Goal: Information Seeking & Learning: Learn about a topic

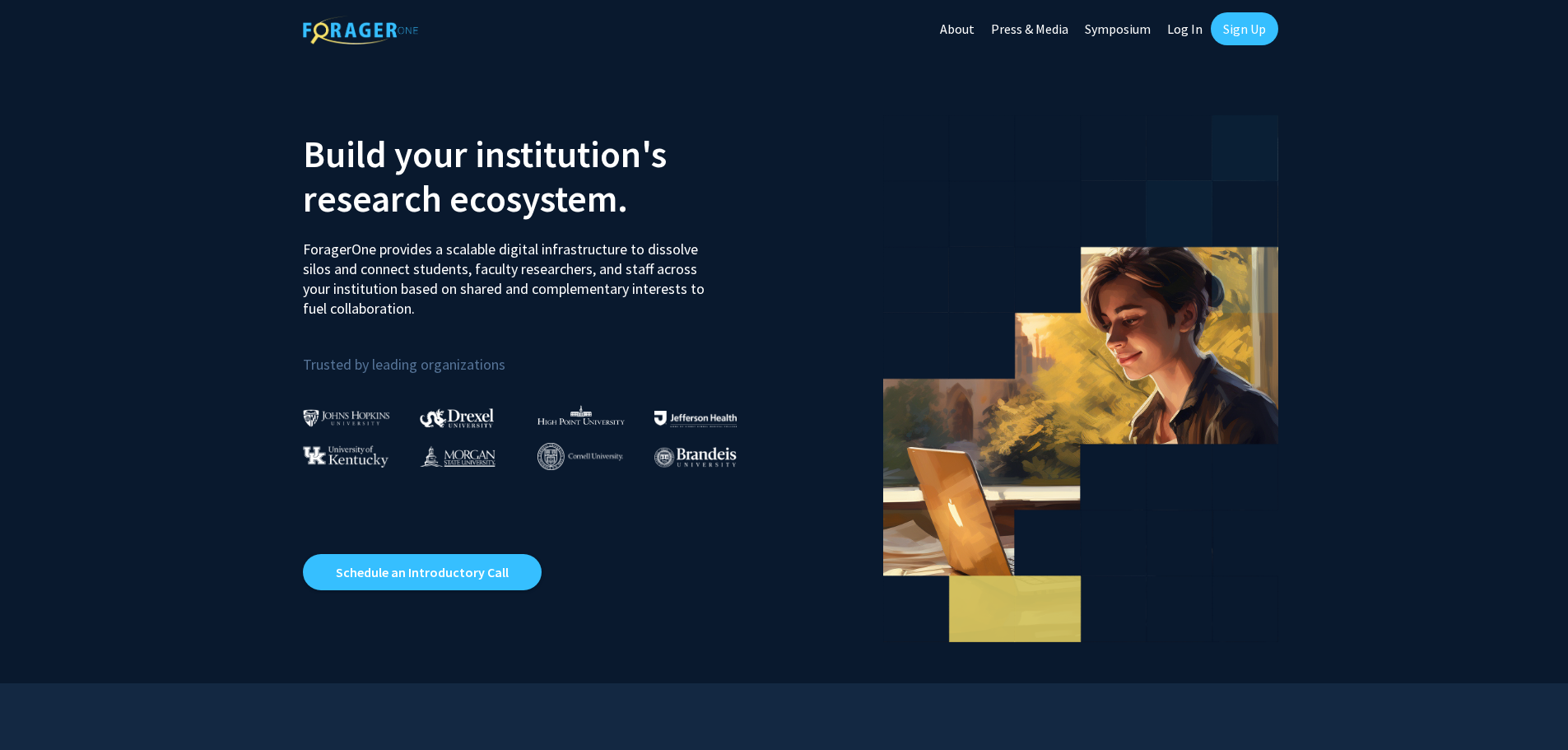
click at [1179, 23] on link "Log In" at bounding box center [1185, 28] width 52 height 58
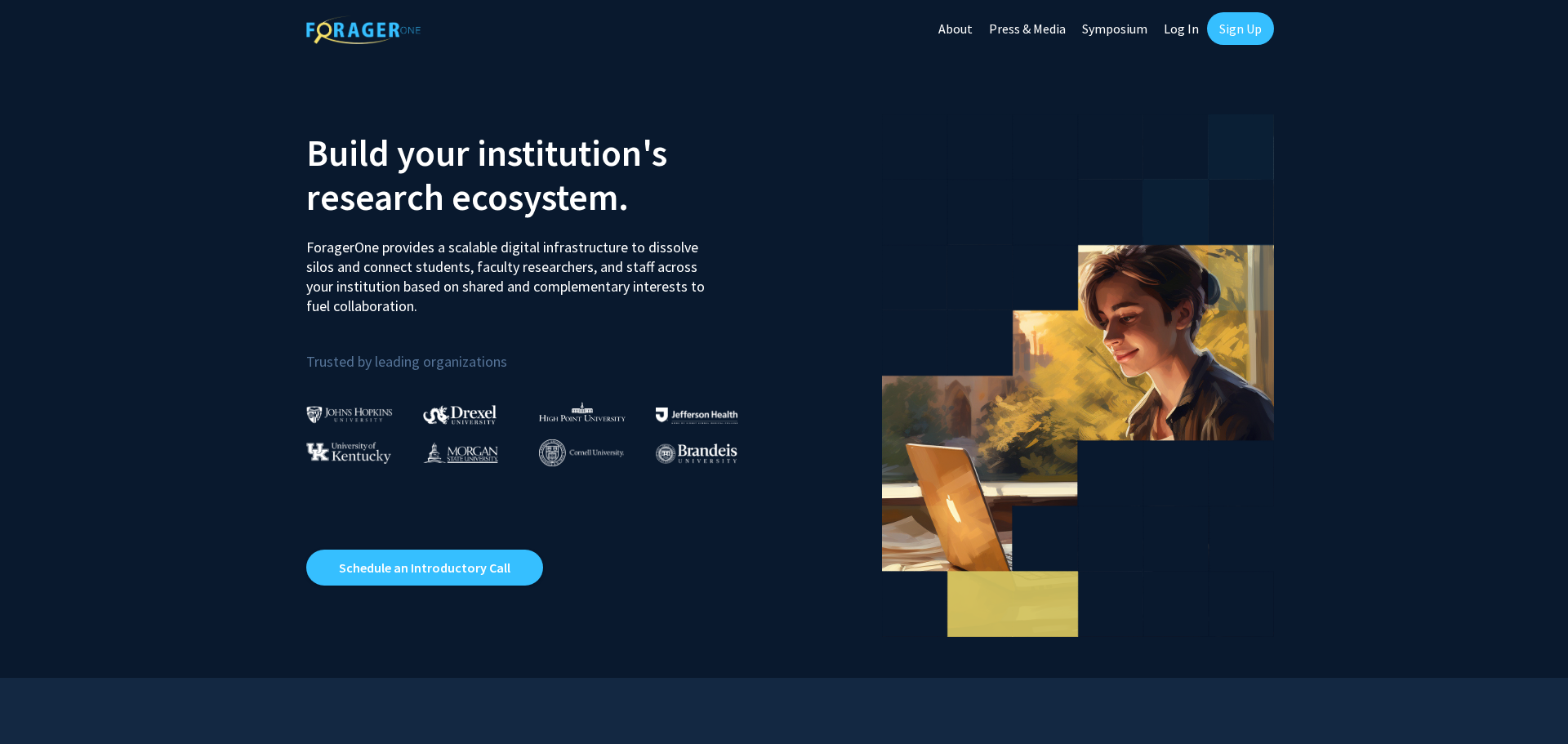
select select
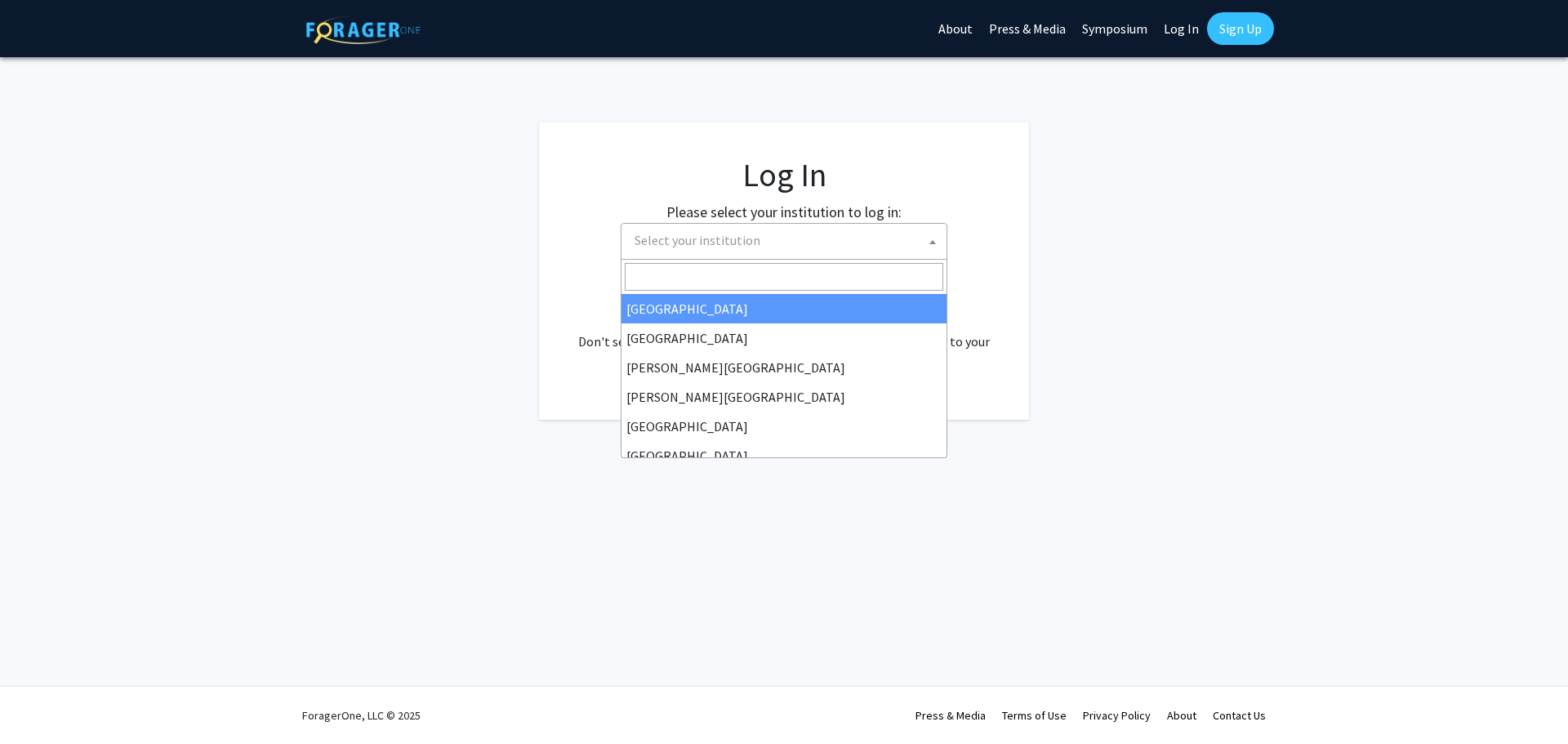
click at [878, 258] on span "Select your institution" at bounding box center [784, 241] width 327 height 37
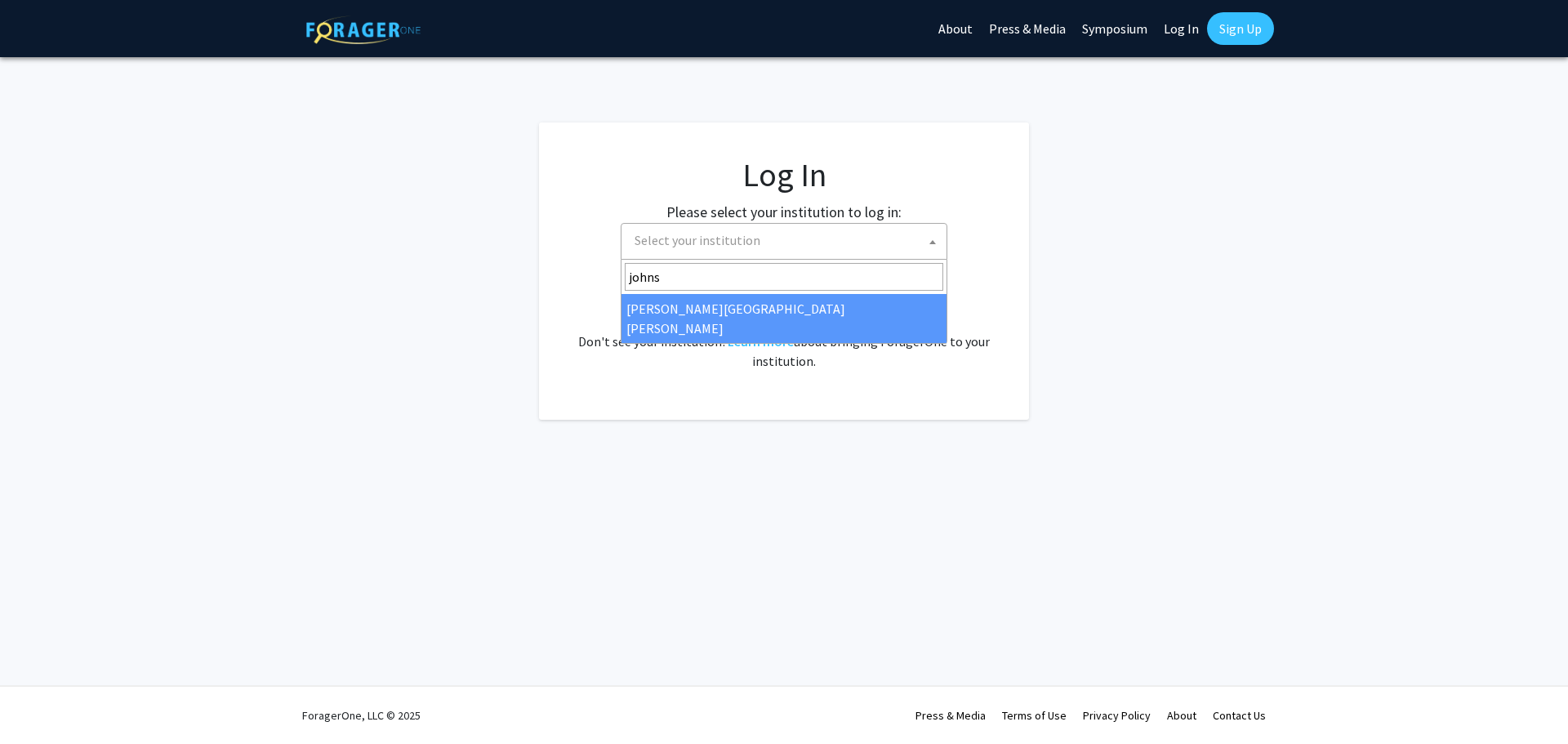
type input "johns"
select select "1"
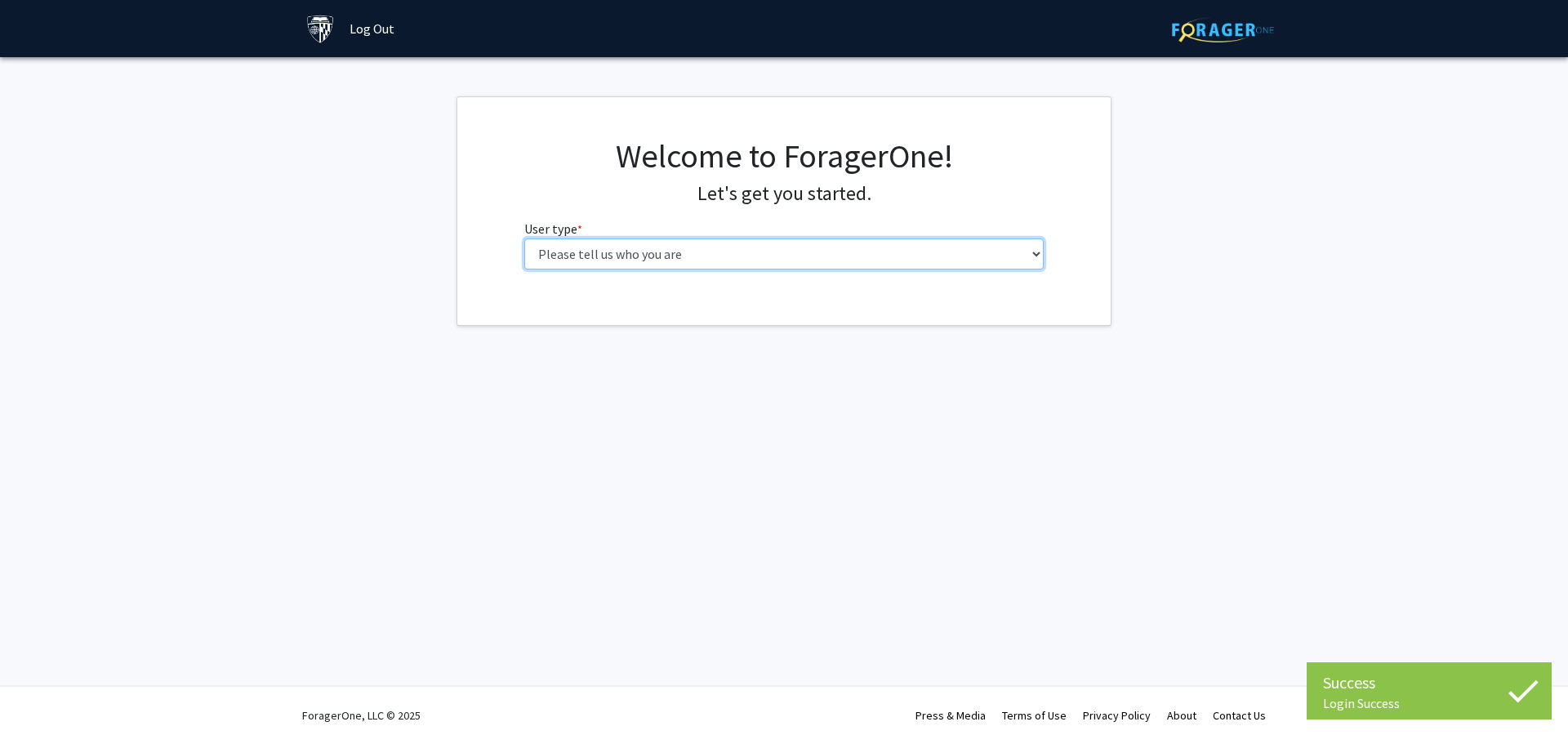
drag, startPoint x: 0, startPoint y: 0, endPoint x: 814, endPoint y: 261, distance: 854.8
click at [814, 261] on select "Please tell us who you are Undergraduate Student Master's Student Doctoral Cand…" at bounding box center [784, 254] width 521 height 31
select select "1: undergrad"
click at [524, 239] on select "Please tell us who you are Undergraduate Student Master's Student Doctoral Cand…" at bounding box center [784, 254] width 521 height 31
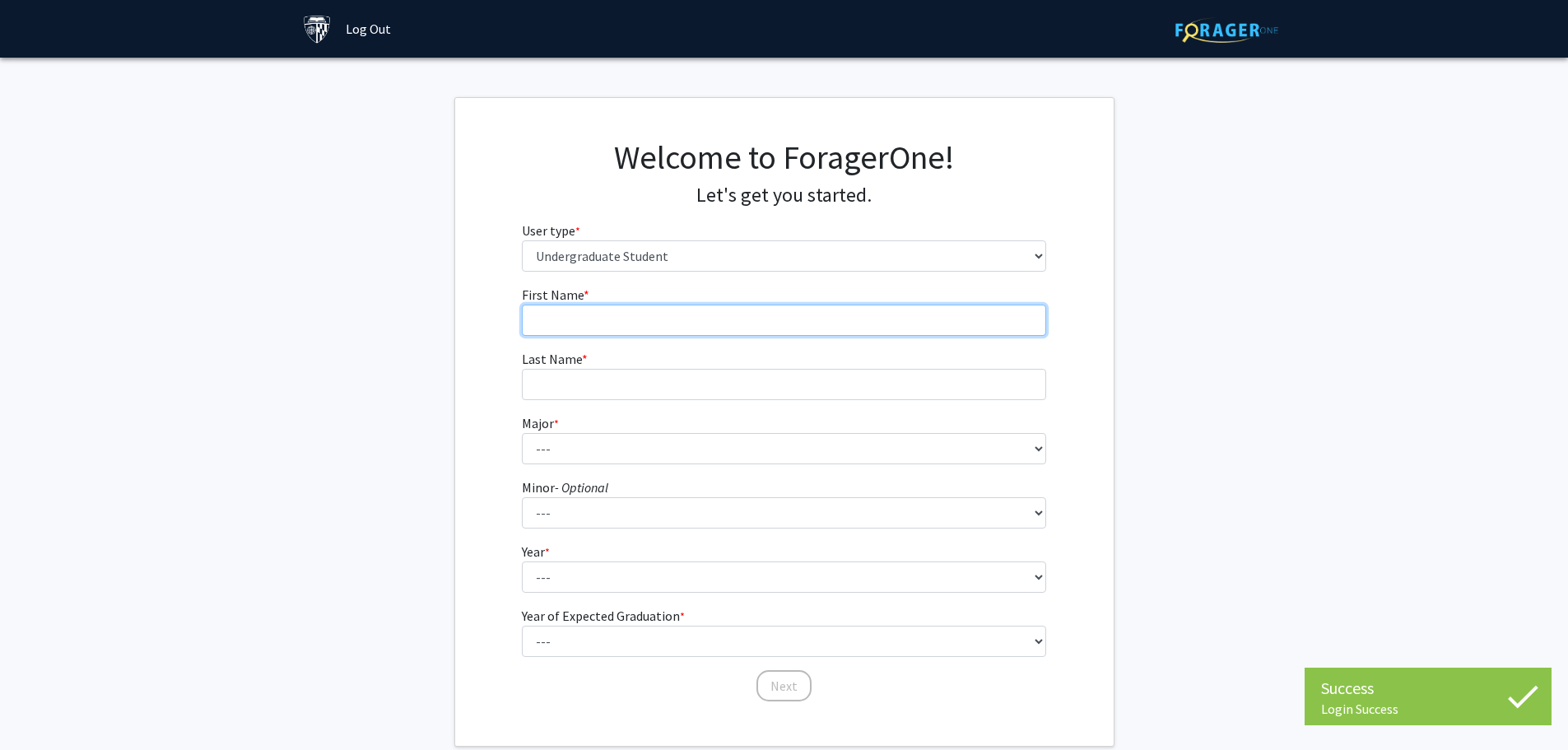
click at [853, 317] on input "First Name * required" at bounding box center [784, 320] width 525 height 31
type input "Jackson"
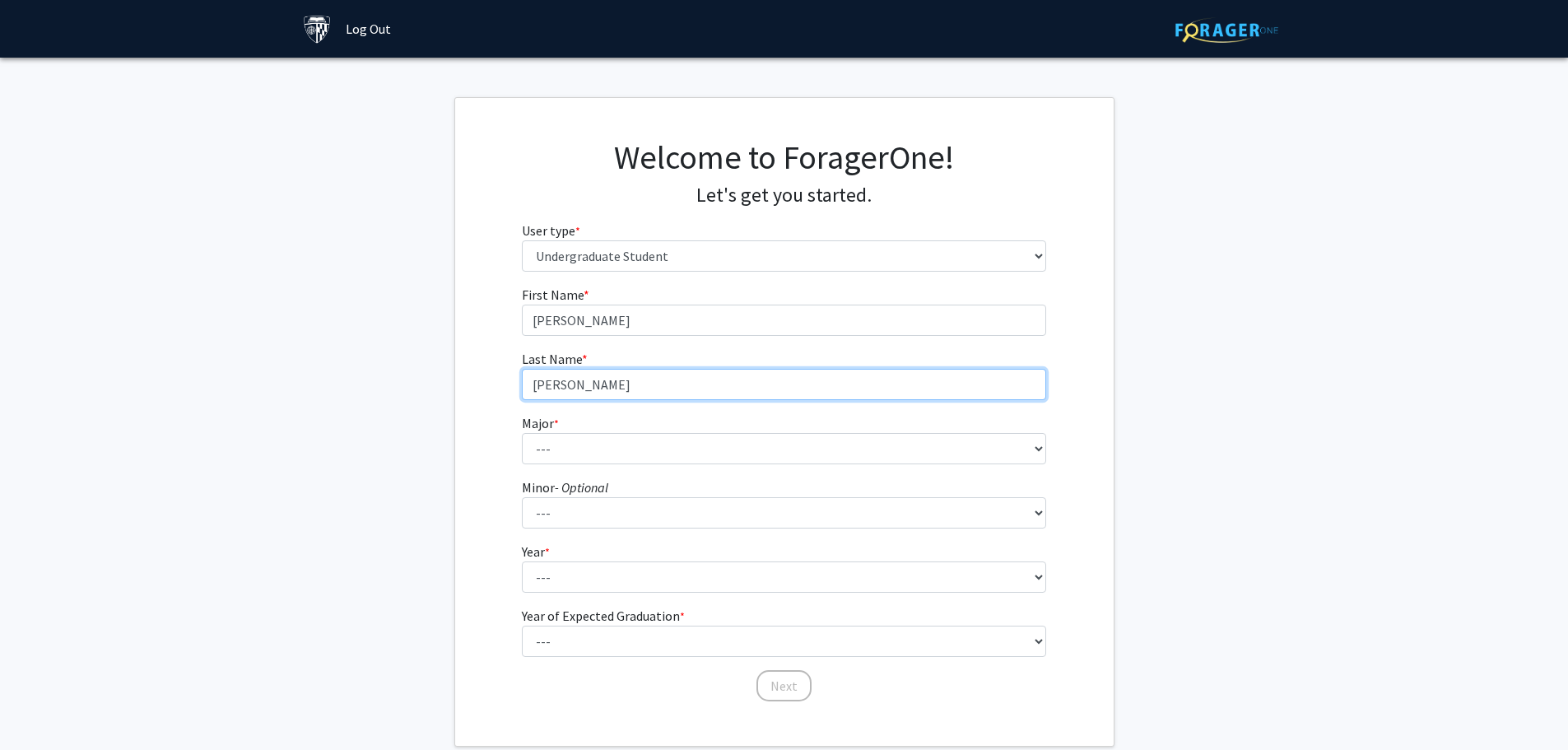
type input "Woitkovich"
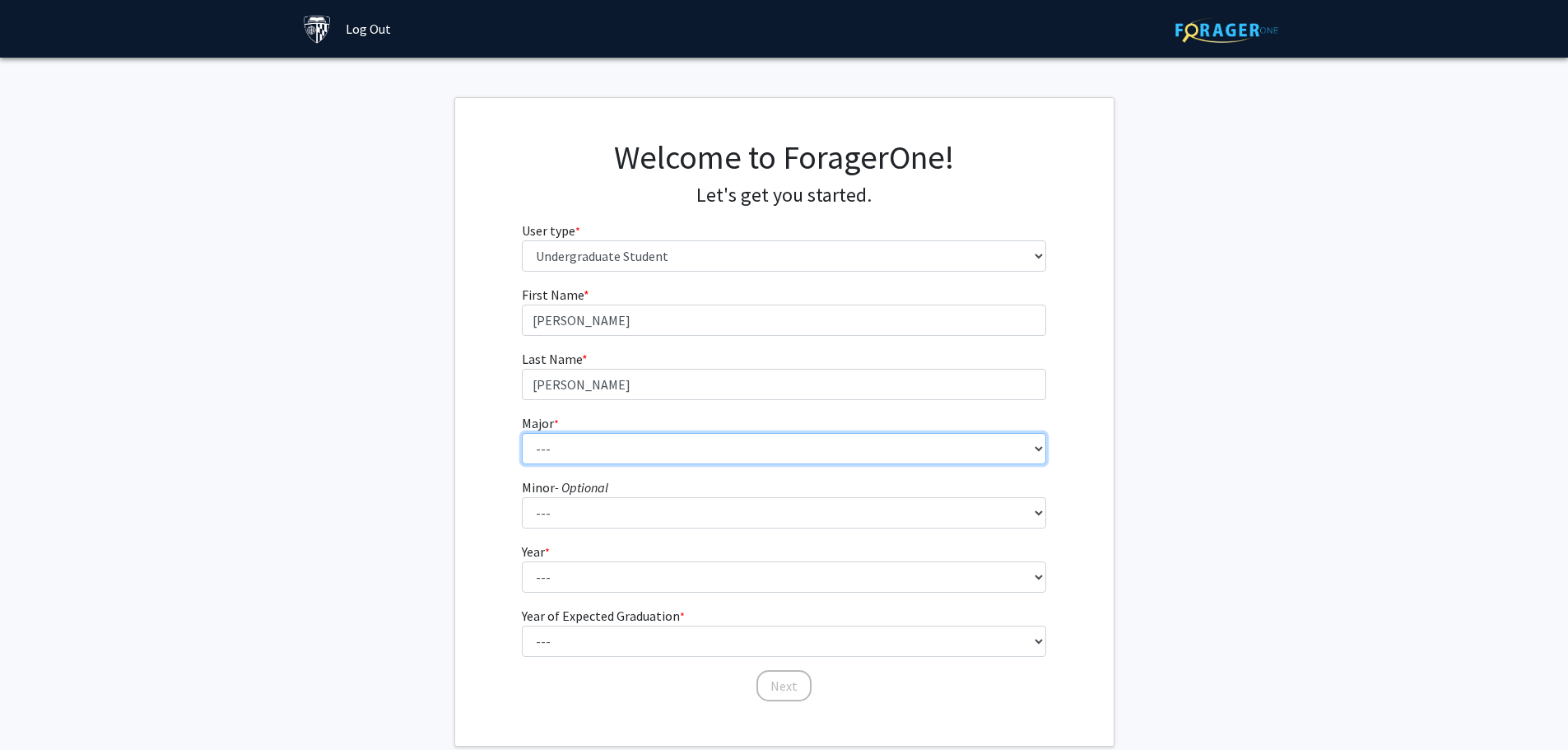
select select "9: 24"
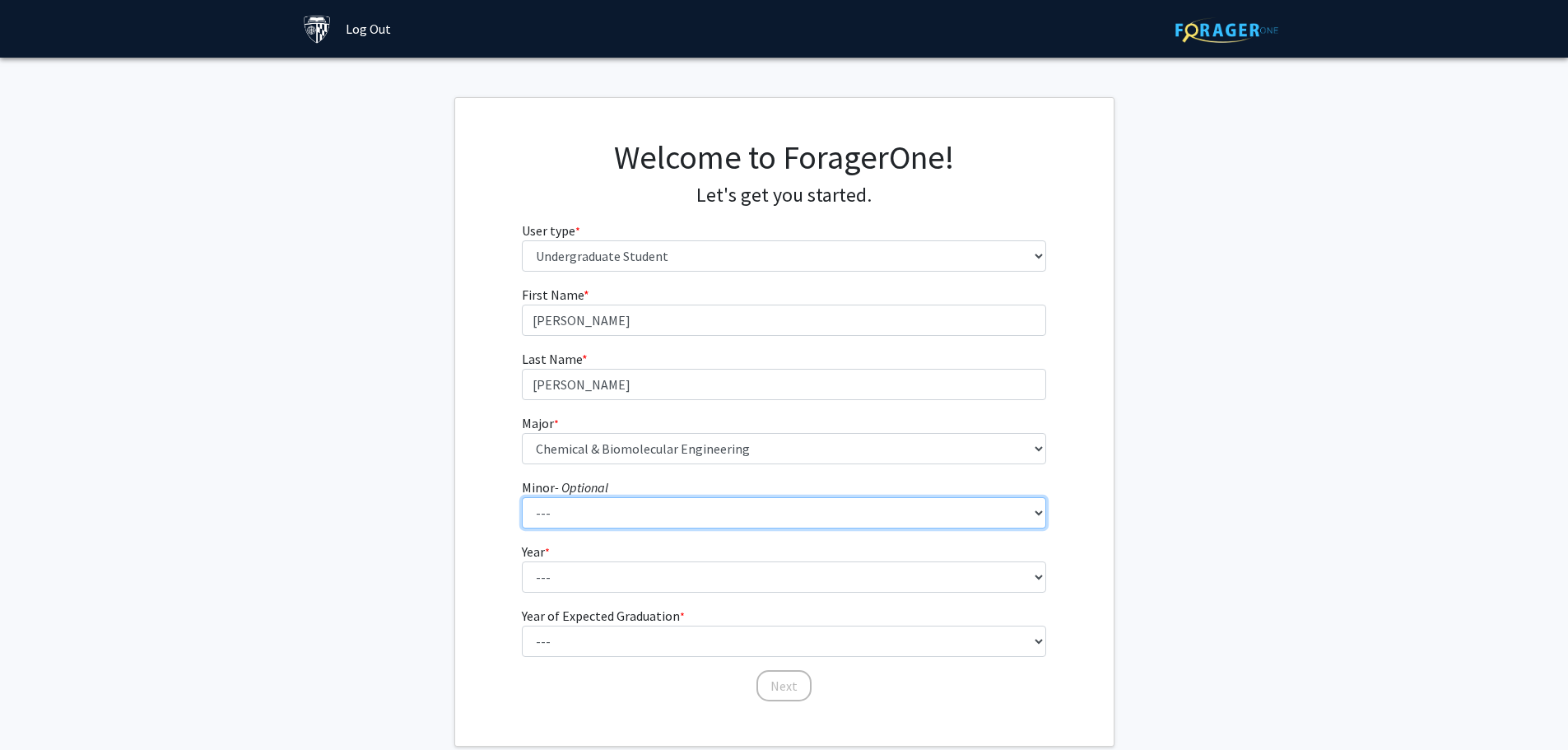
click at [781, 510] on select "--- Accounting and Financial Management Africana Studies Anthropology Applied M…" at bounding box center [784, 513] width 525 height 31
select select "42: 54"
click at [522, 497] on select "--- Accounting and Financial Management Africana Studies Anthropology Applied M…" at bounding box center [784, 513] width 525 height 31
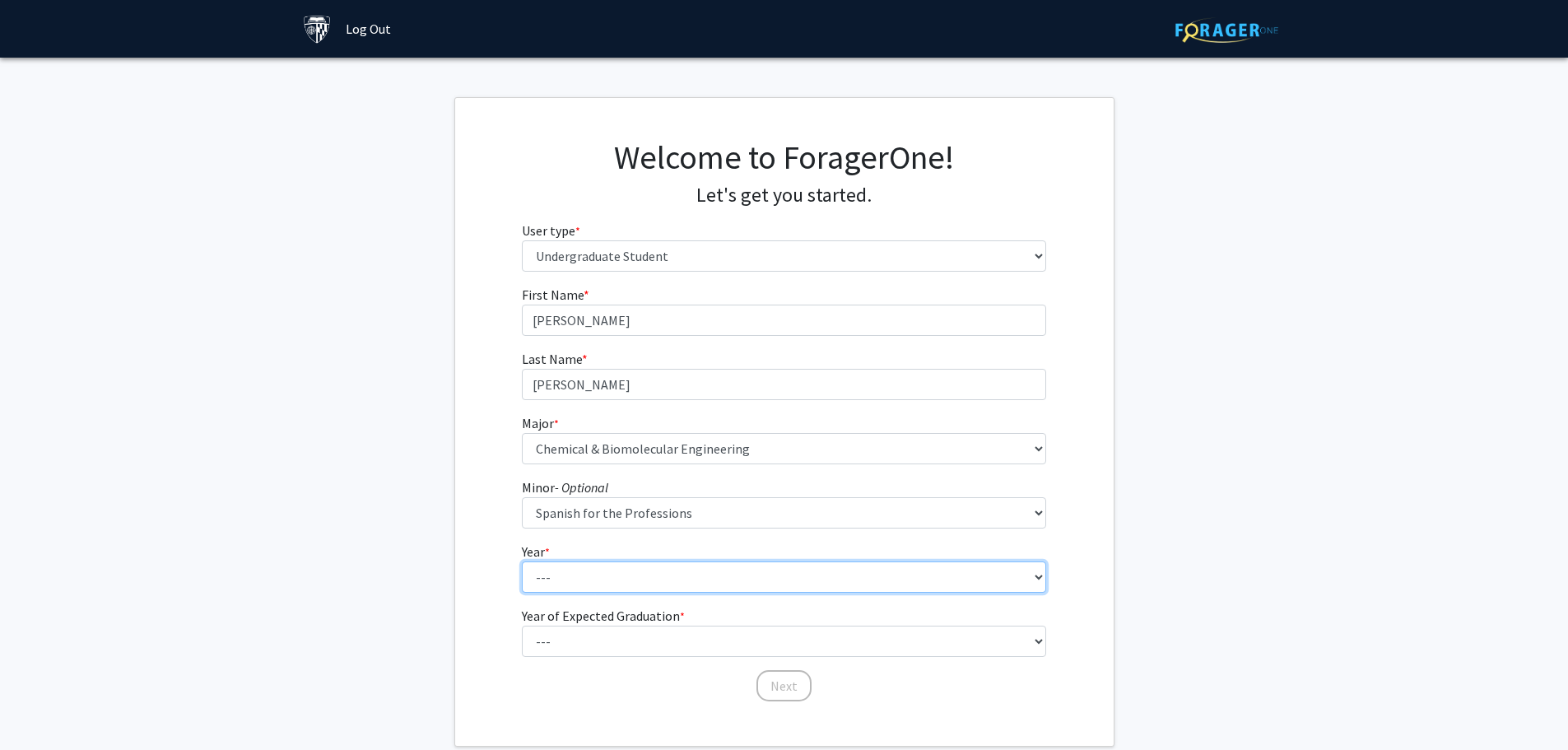
click at [794, 581] on select "--- First-year Sophomore Junior Senior Postbaccalaureate Certificate" at bounding box center [784, 578] width 525 height 31
select select "1: first-year"
click at [522, 562] on select "--- First-year Sophomore Junior Senior Postbaccalaureate Certificate" at bounding box center [784, 578] width 525 height 31
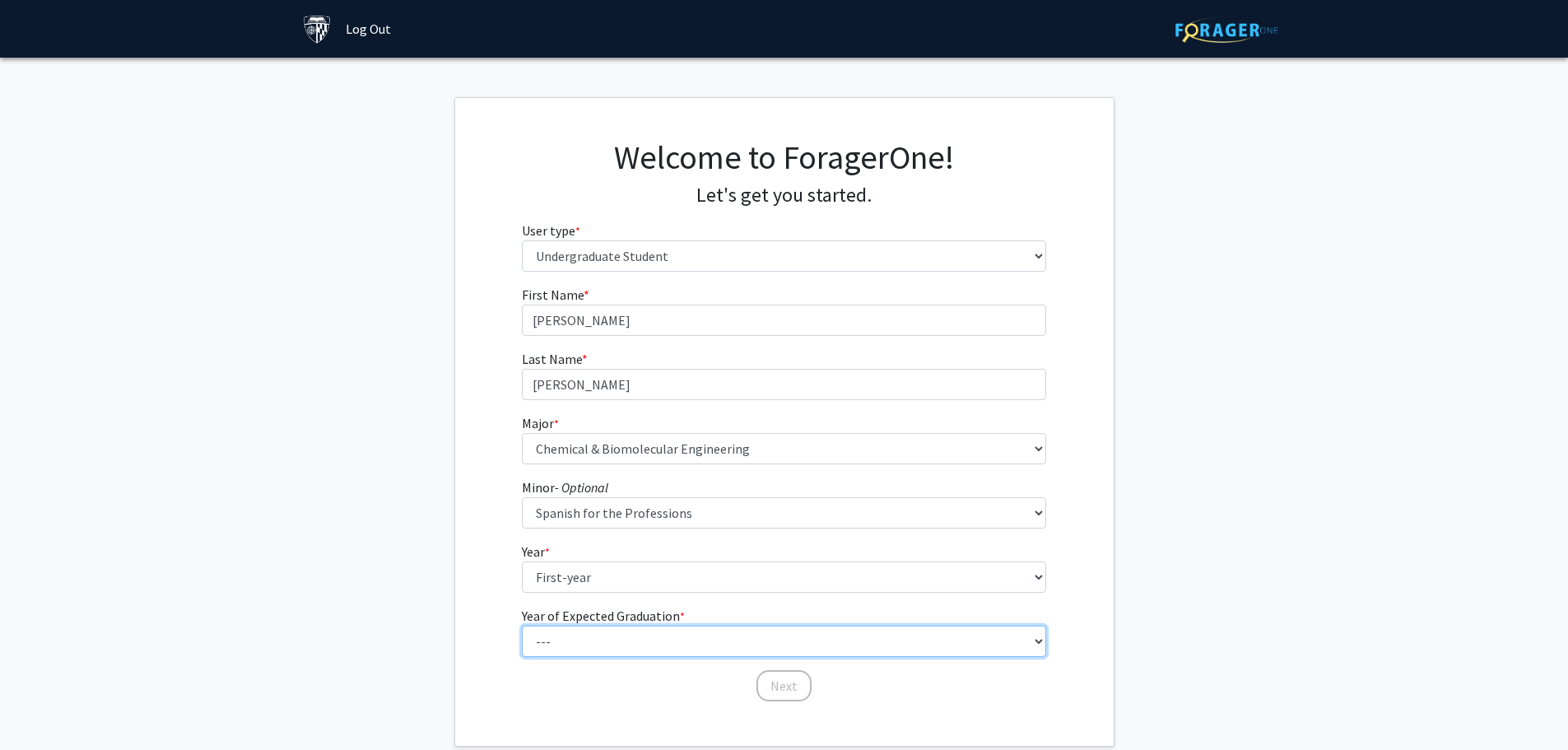
click at [821, 626] on select "--- 2025 2026 2027 2028 2029 2030 2031 2032 2033 2034" at bounding box center [784, 641] width 525 height 31
select select "5: 2029"
click at [522, 626] on select "--- 2025 2026 2027 2028 2029 2030 2031 2032 2033 2034" at bounding box center [784, 641] width 525 height 31
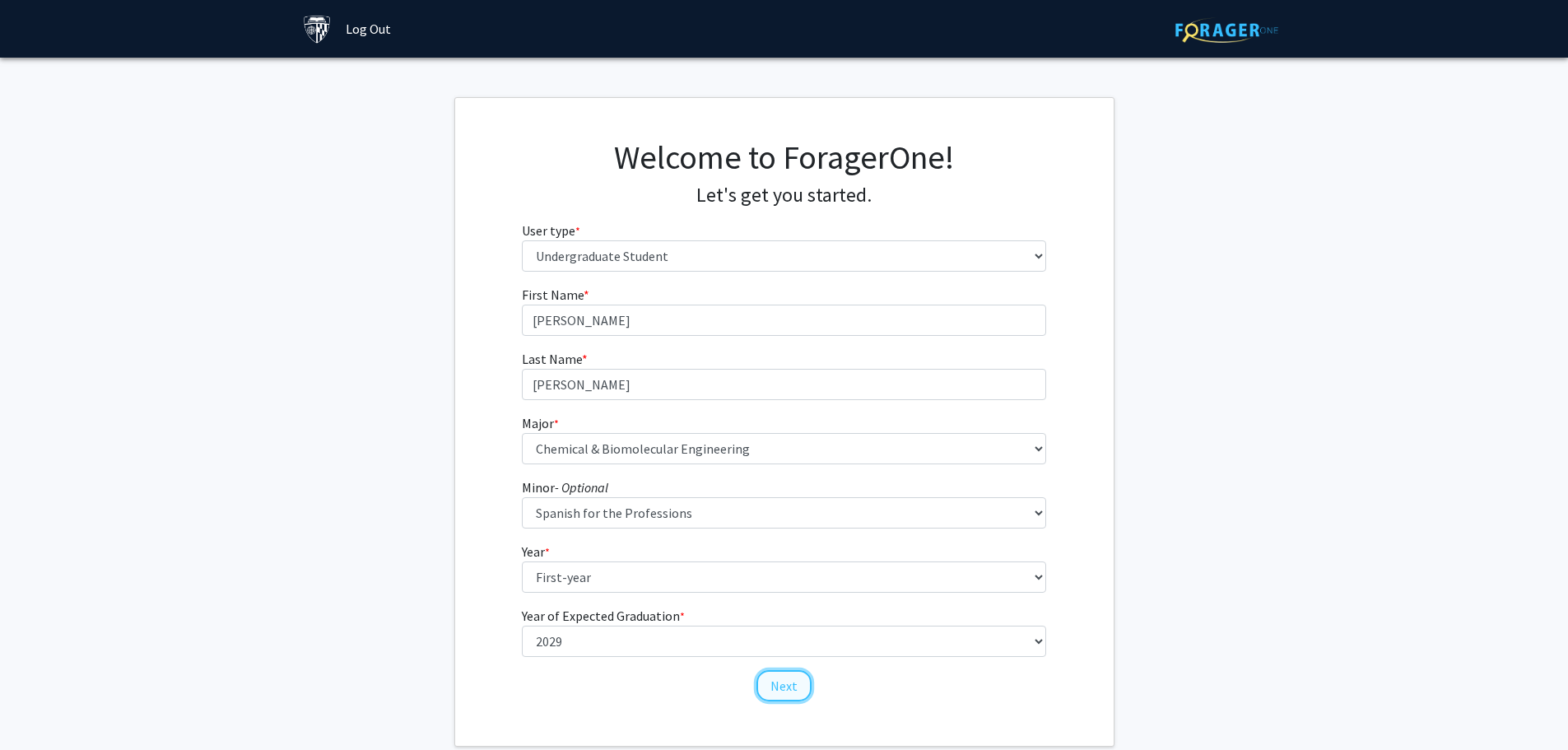
click at [790, 693] on button "Next" at bounding box center [784, 686] width 55 height 31
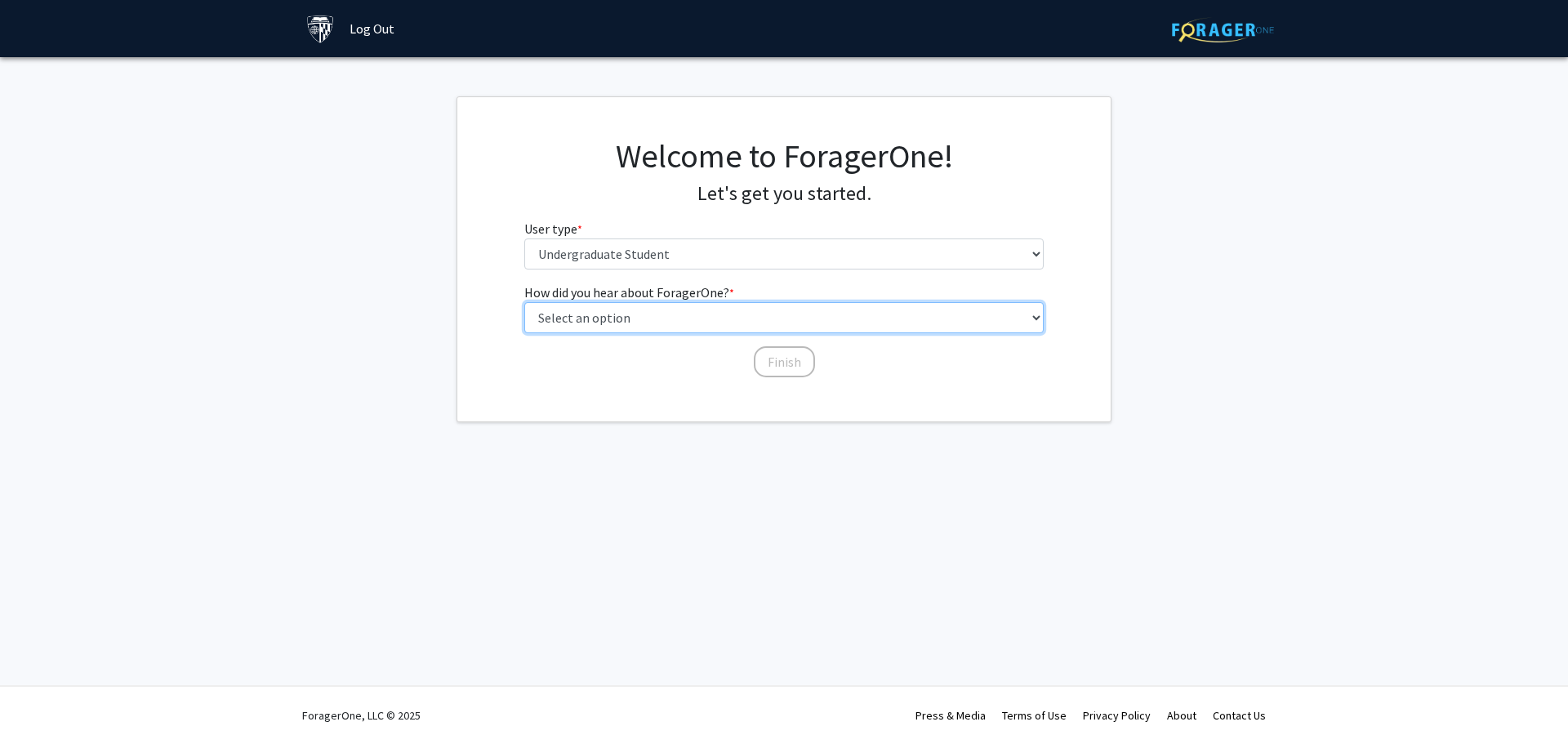
click at [690, 322] on select "Select an option Peer/student recommendation Faculty/staff recommendation Unive…" at bounding box center [784, 317] width 521 height 31
select select "2: faculty_recommendation"
click at [524, 302] on select "Select an option Peer/student recommendation Faculty/staff recommendation Unive…" at bounding box center [784, 317] width 521 height 31
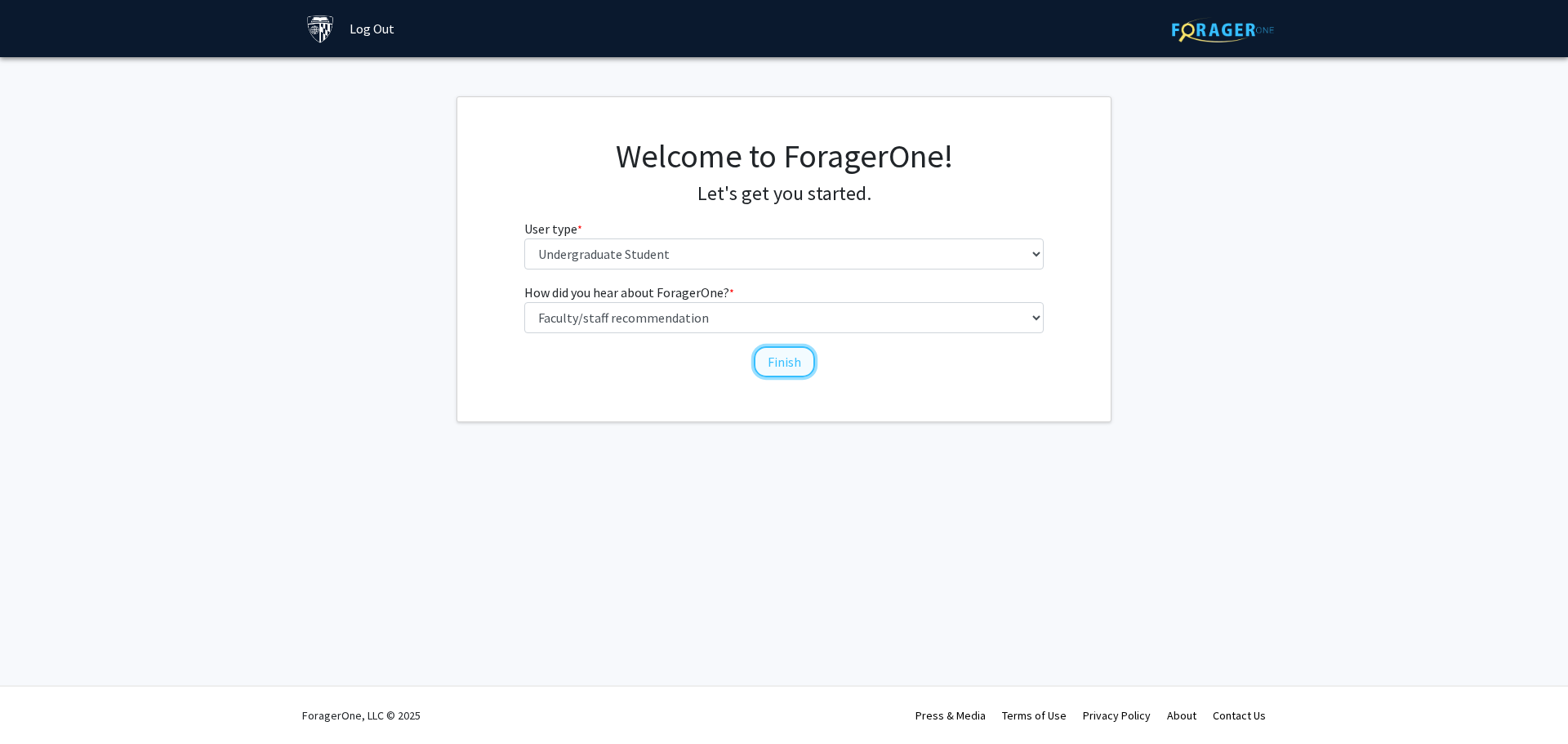
click at [793, 361] on button "Finish" at bounding box center [785, 362] width 62 height 31
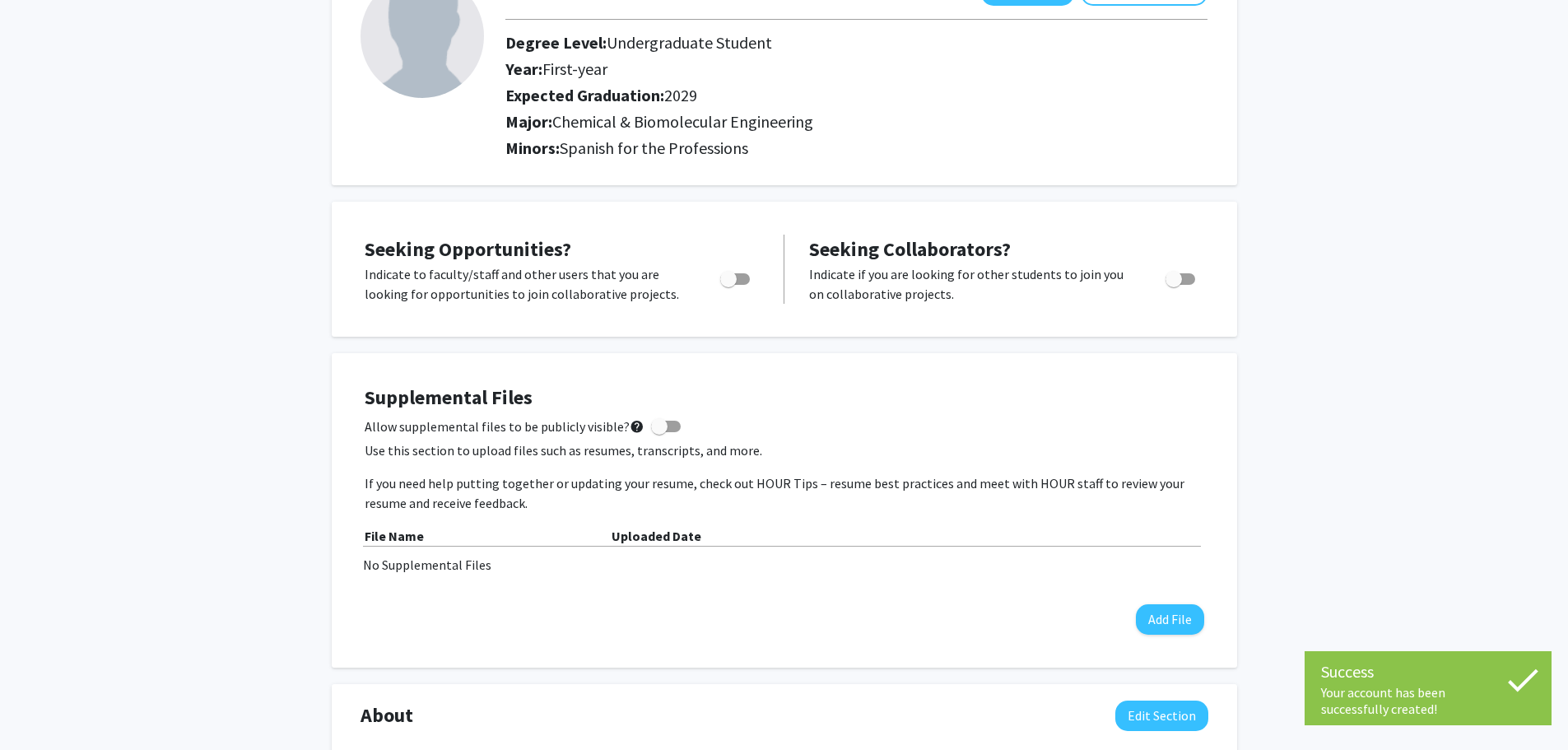
scroll to position [139, 0]
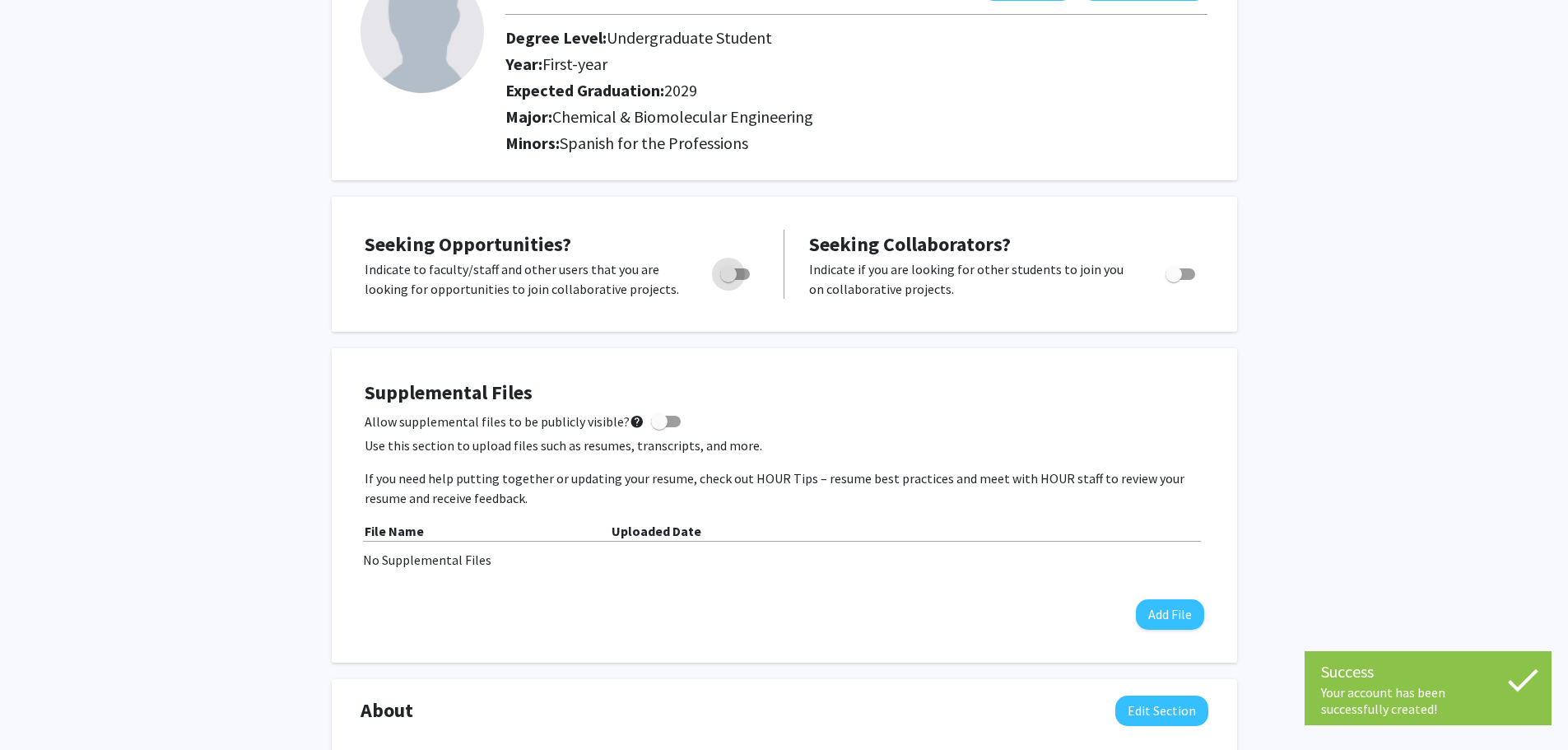
click at [733, 275] on span "Toggle" at bounding box center [728, 274] width 16 height 16
click at [728, 280] on input "Are you actively seeking opportunities?" at bounding box center [728, 280] width 1 height 1
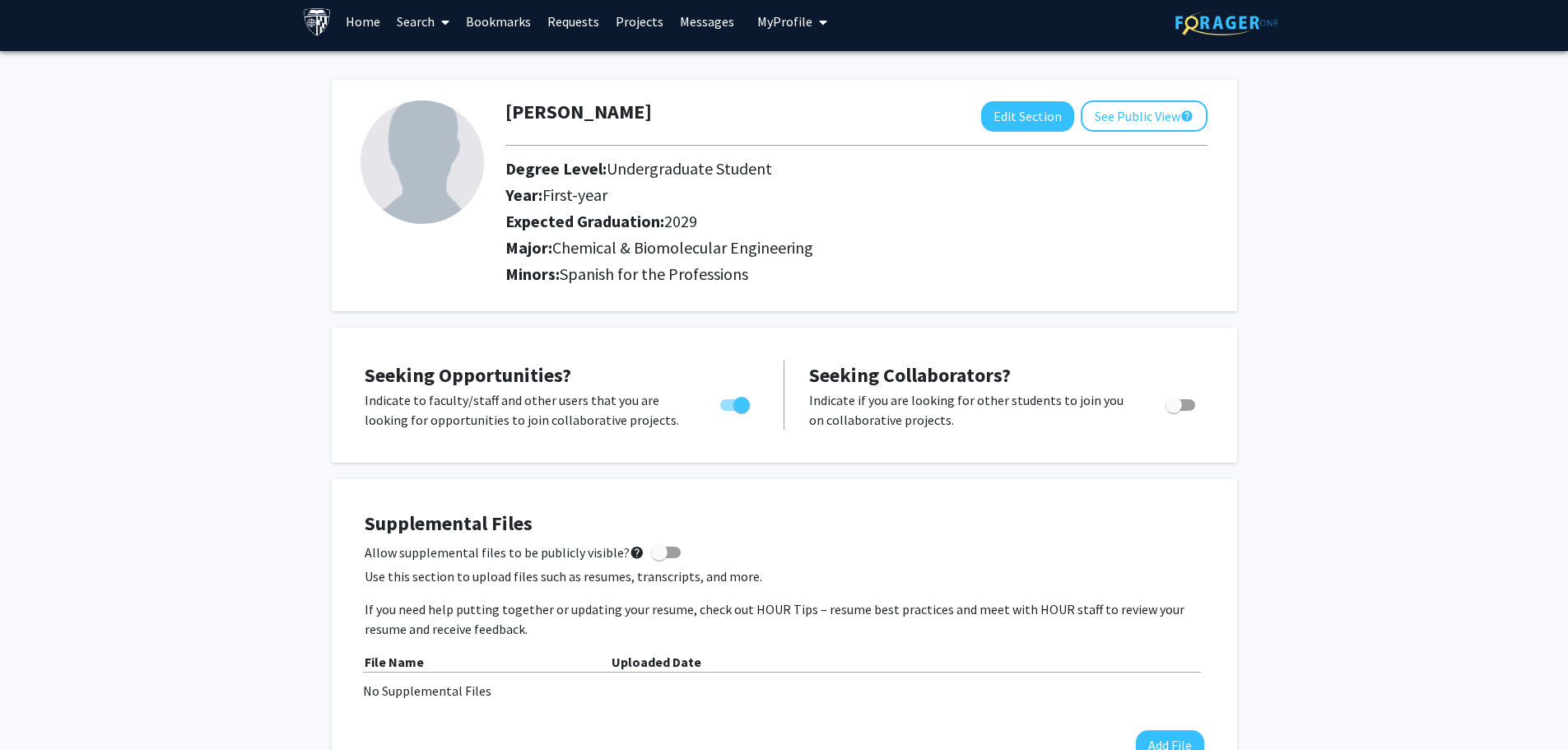
scroll to position [0, 0]
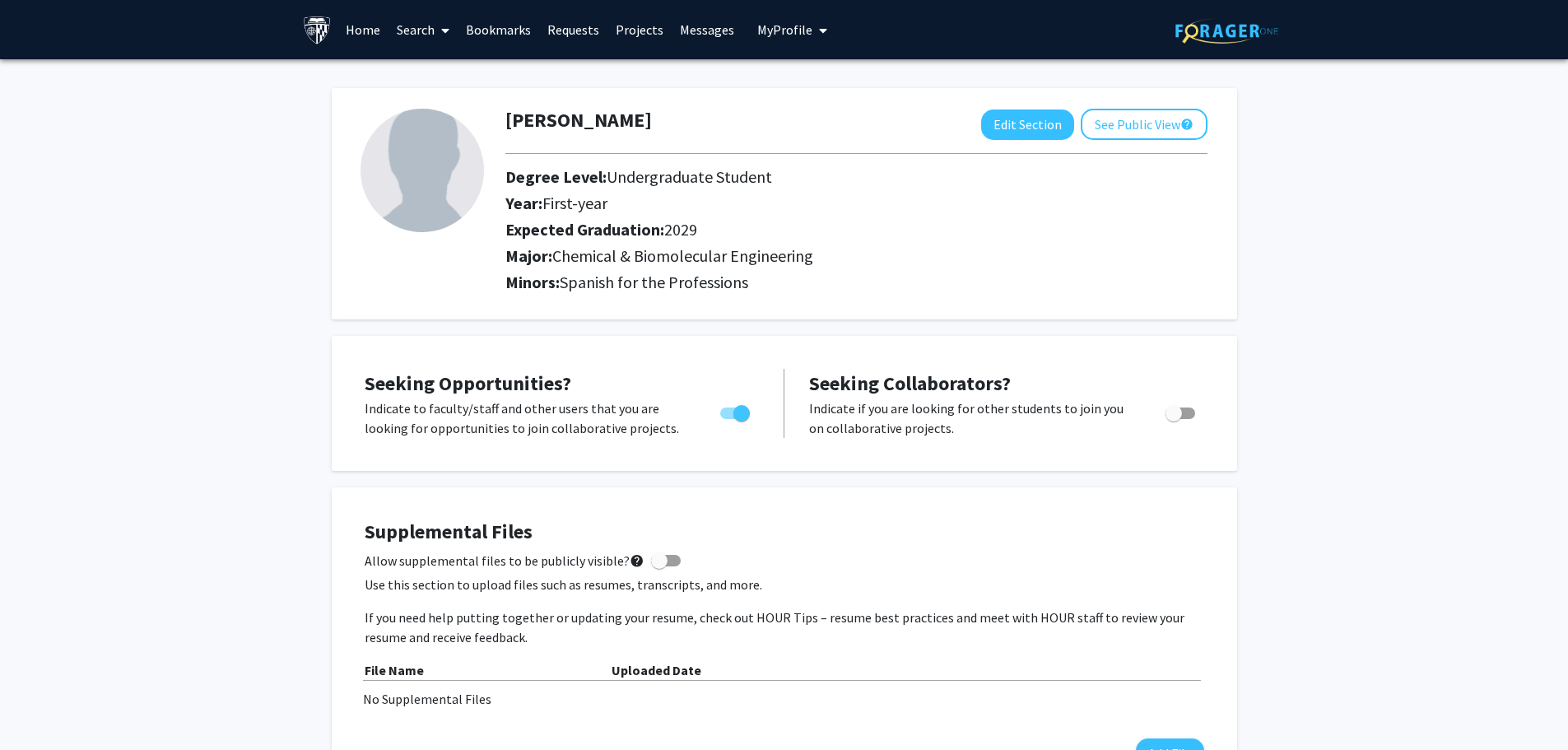
click at [740, 414] on span "Toggle" at bounding box center [741, 413] width 16 height 16
click at [728, 419] on input "Are you actively seeking opportunities?" at bounding box center [728, 419] width 1 height 1
checkbox input "false"
click at [420, 29] on link "Search" at bounding box center [423, 29] width 69 height 58
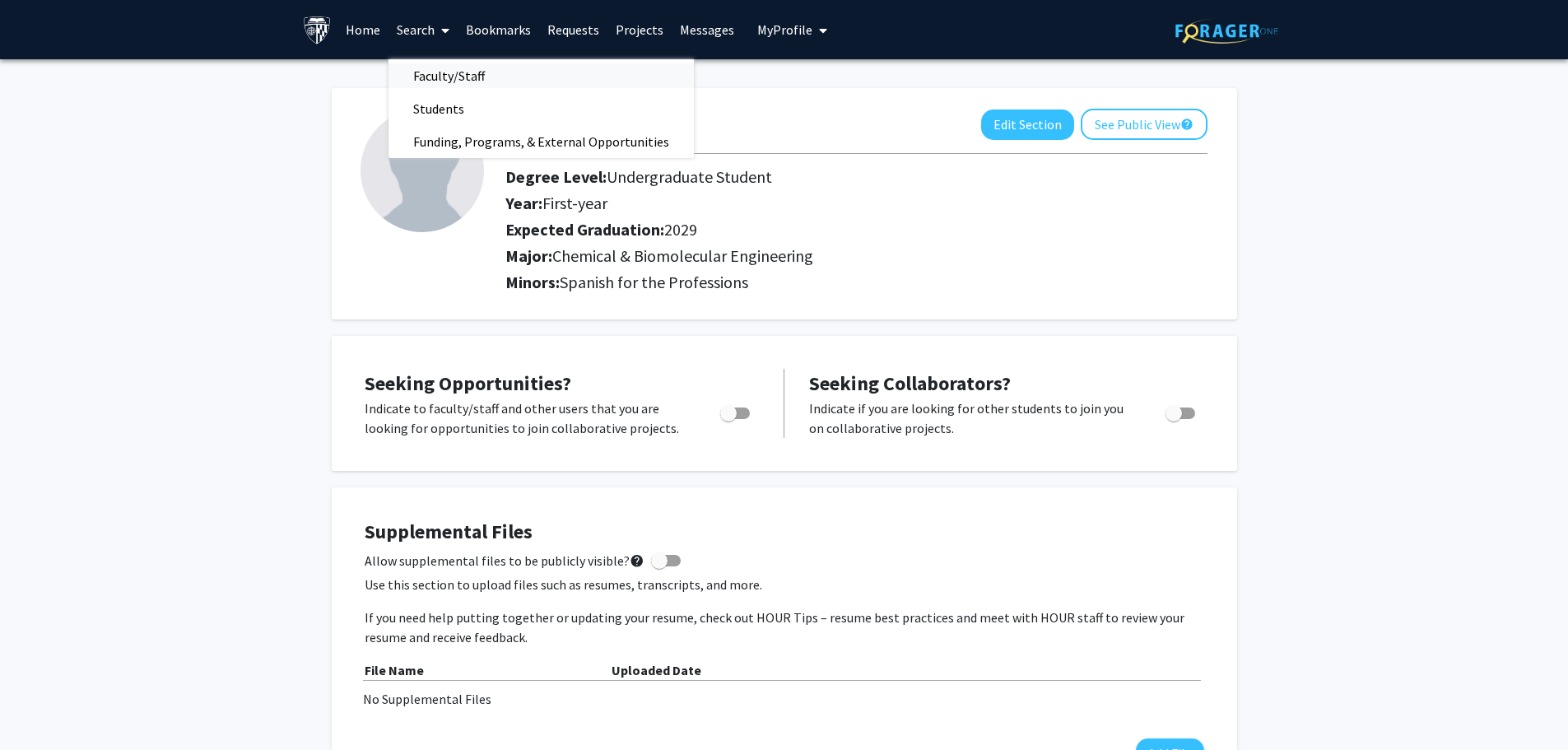
click at [457, 75] on span "Faculty/Staff" at bounding box center [449, 76] width 121 height 33
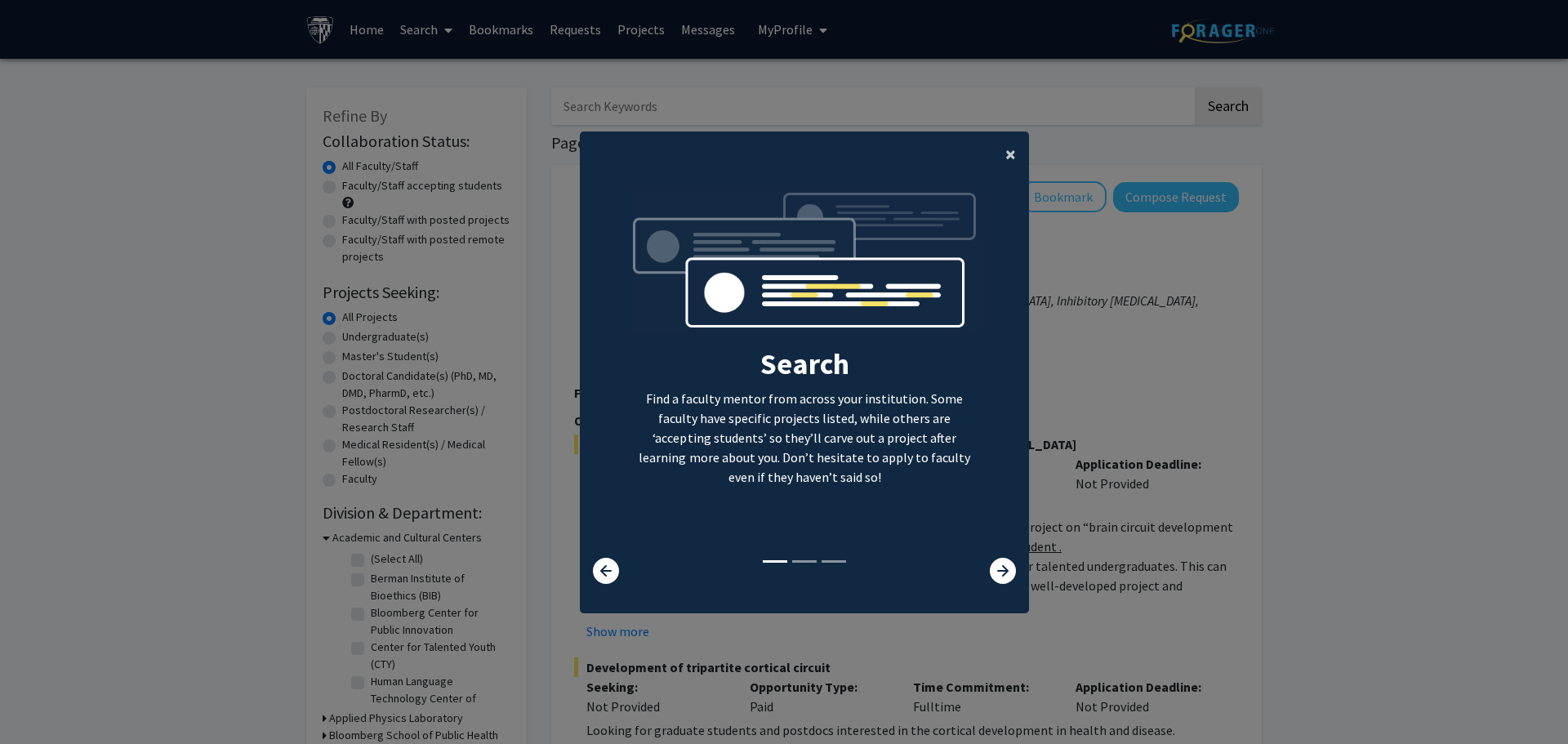
click at [1011, 158] on button "×" at bounding box center [1011, 154] width 37 height 45
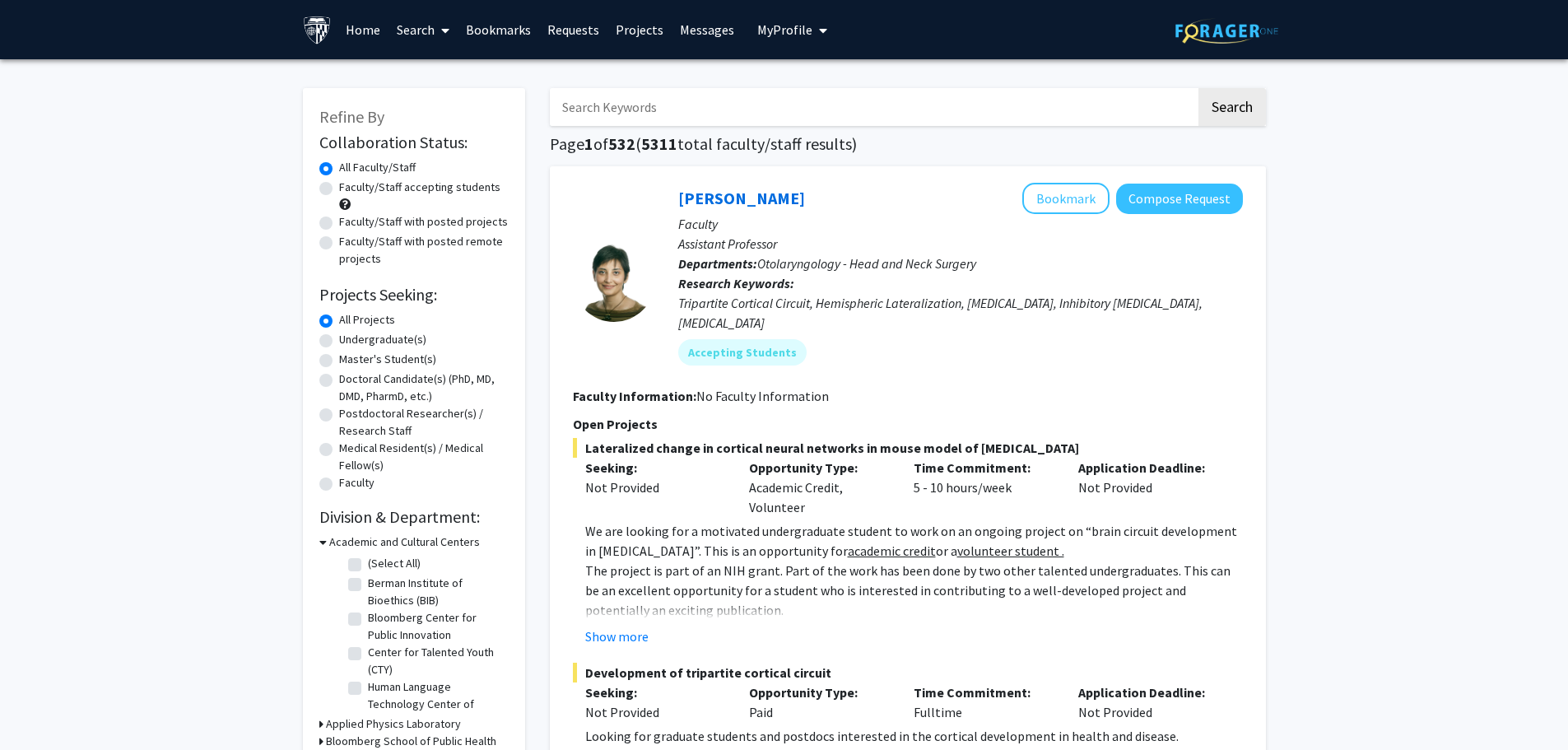
click at [934, 115] on input "Search Keywords" at bounding box center [873, 107] width 646 height 38
type input "kokkoli"
click at [1198, 88] on button "Search" at bounding box center [1232, 107] width 67 height 38
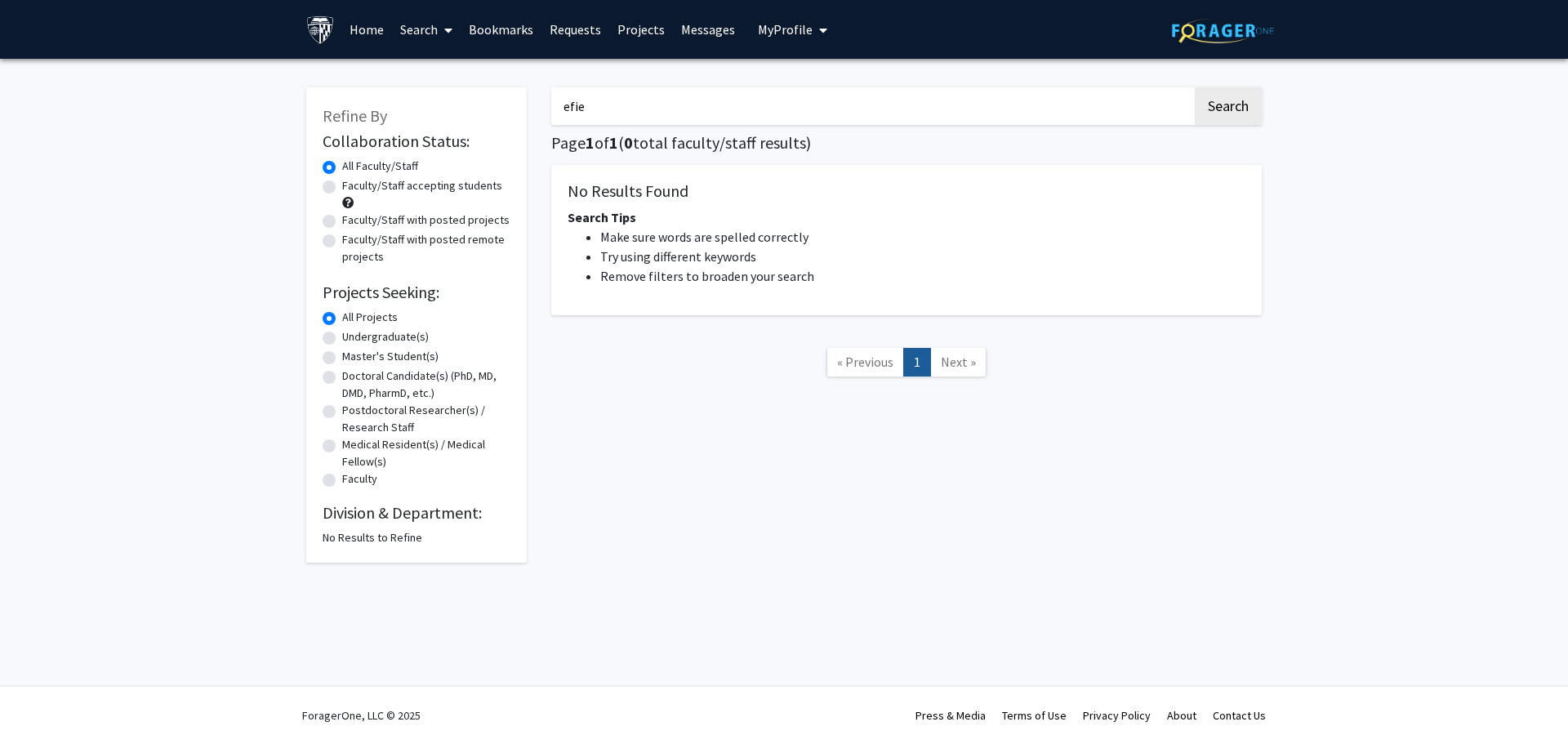
type input "efie"
click at [1195, 87] on button "Search" at bounding box center [1229, 106] width 67 height 38
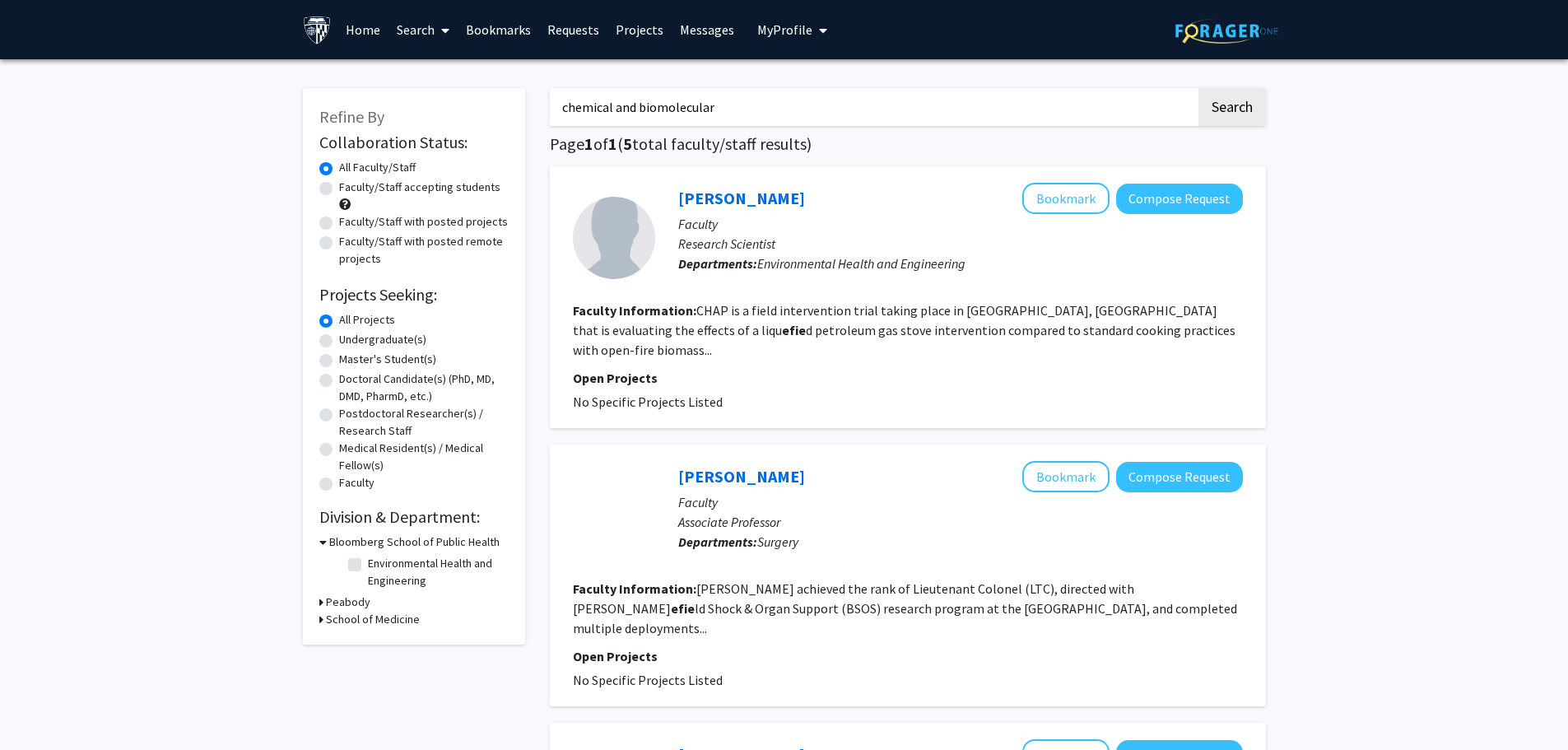
type input "chemical and biomolecular"
click at [1198, 88] on button "Search" at bounding box center [1232, 107] width 67 height 38
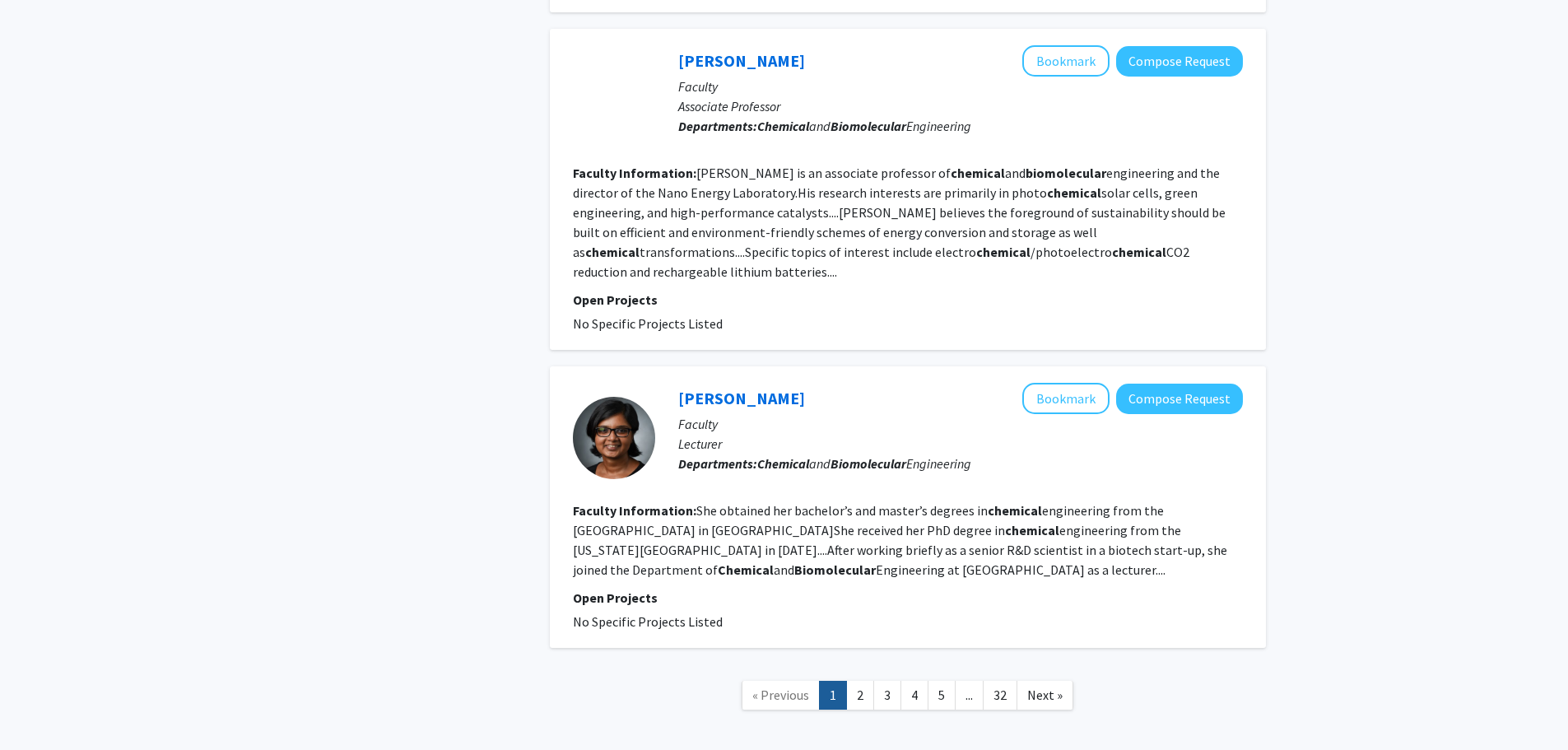
scroll to position [3029, 0]
click at [859, 664] on nav "« Previous 1 2 3 4 5 ... 32 Next »" at bounding box center [907, 697] width 716 height 66
click at [862, 680] on link "2" at bounding box center [860, 694] width 28 height 28
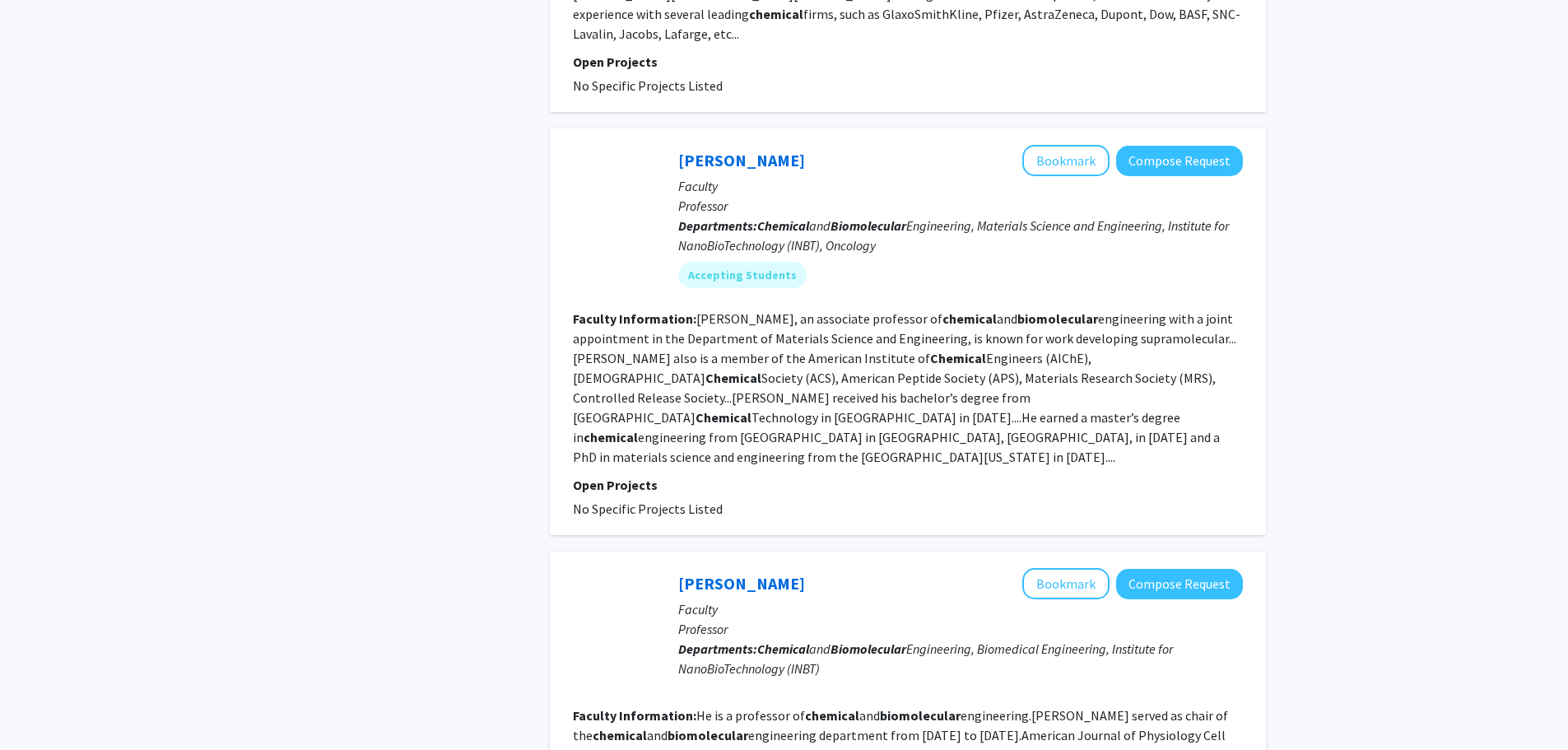
scroll to position [1059, 0]
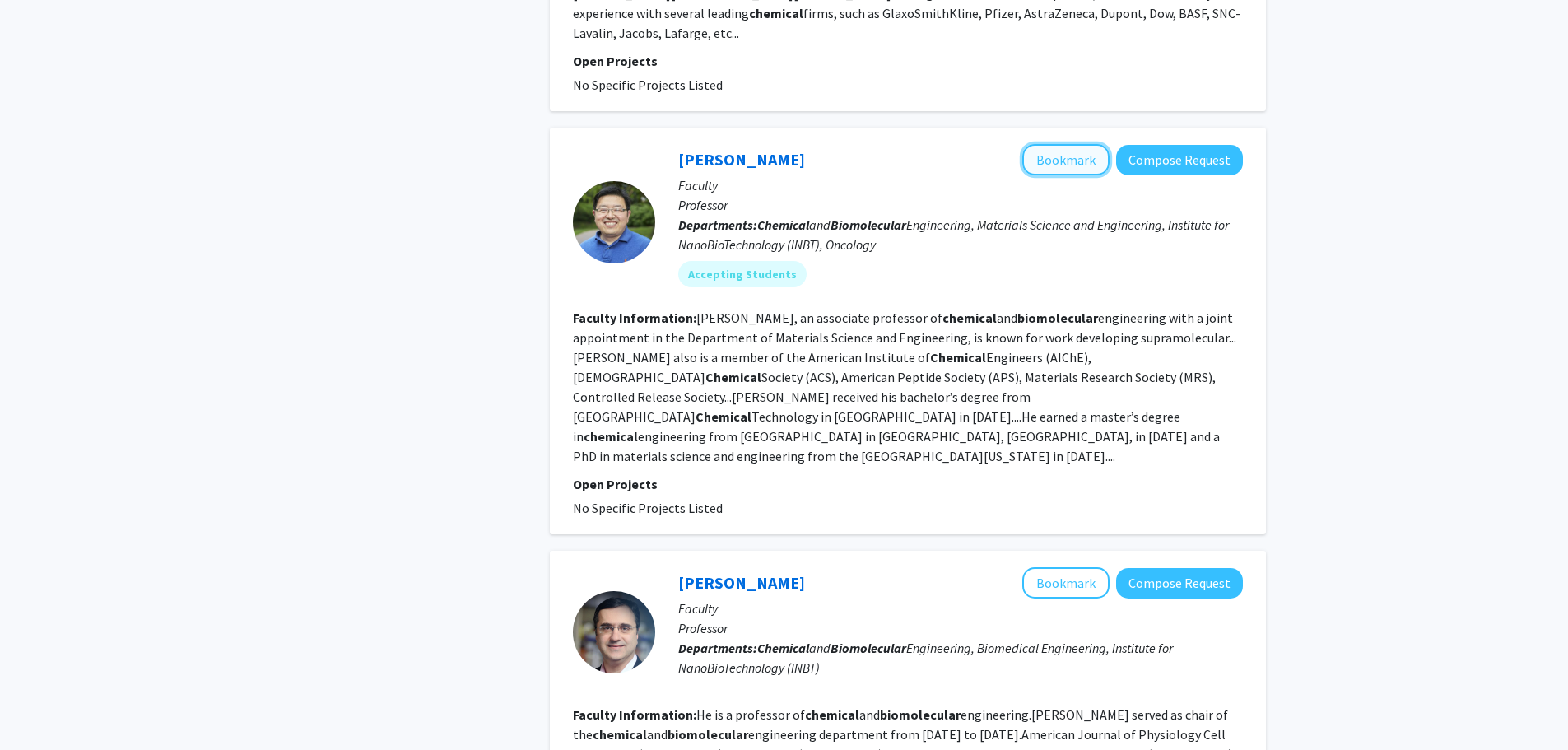
click at [1076, 144] on button "Bookmark" at bounding box center [1066, 159] width 87 height 31
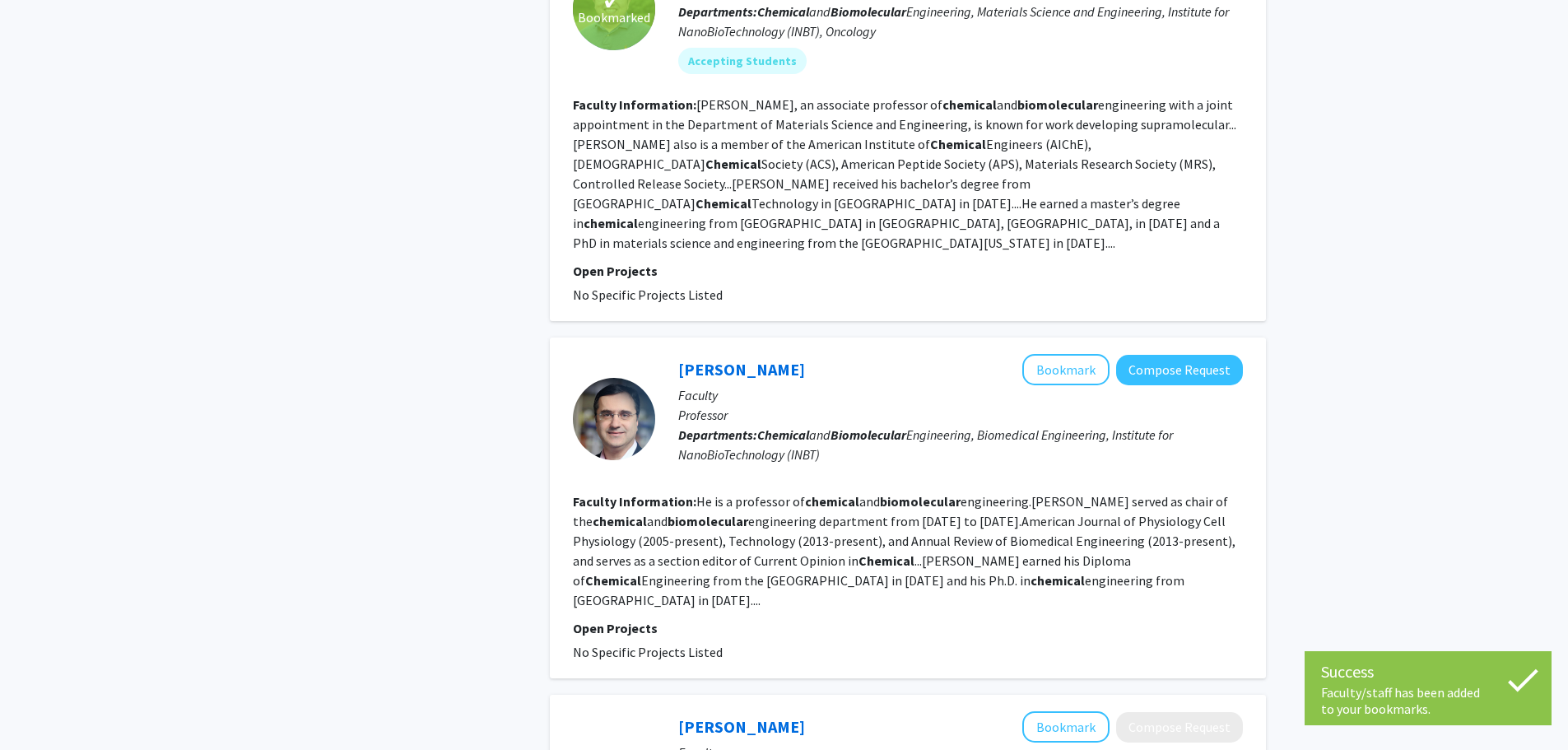
scroll to position [1272, 0]
click at [1080, 353] on button "Bookmark" at bounding box center [1066, 369] width 87 height 31
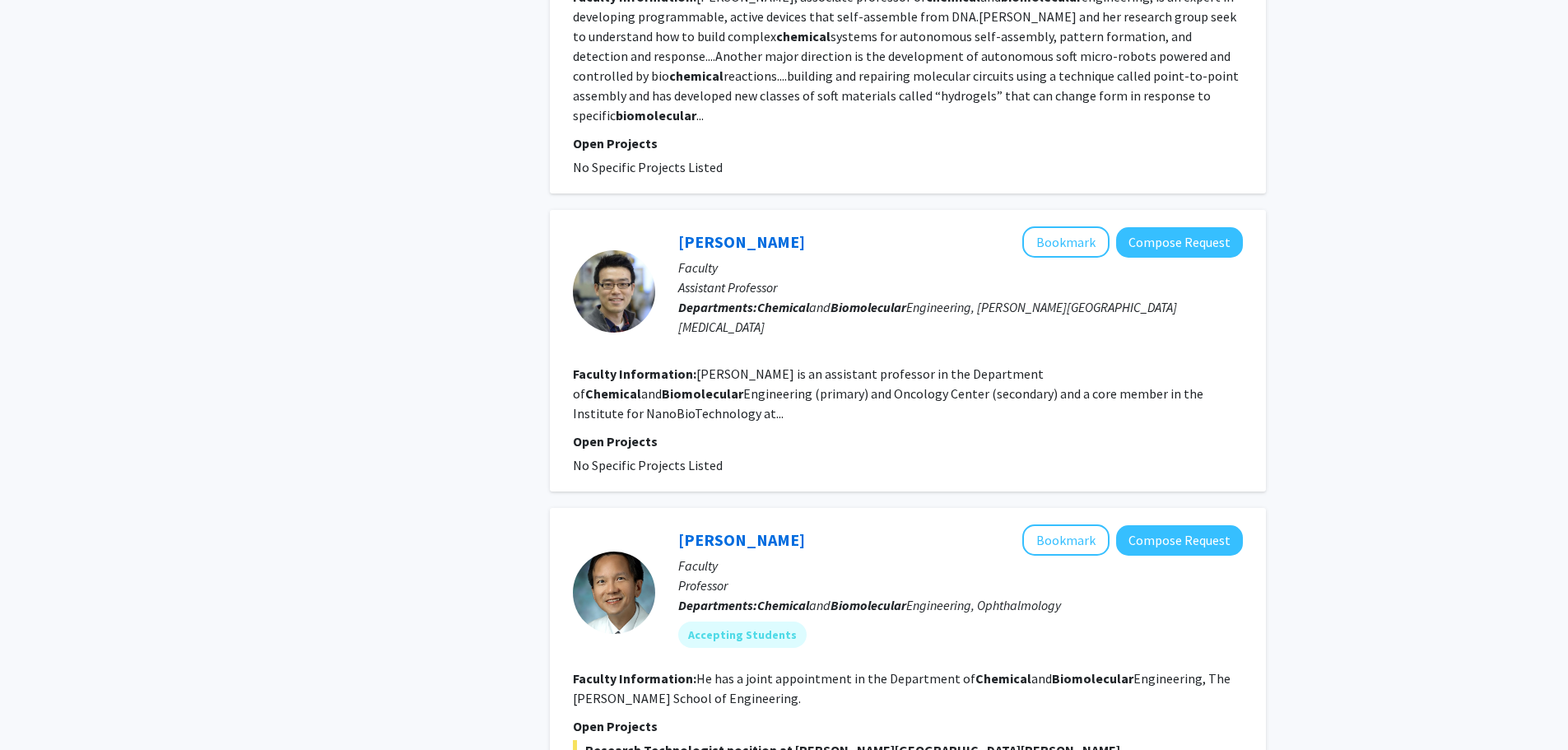
scroll to position [3076, 0]
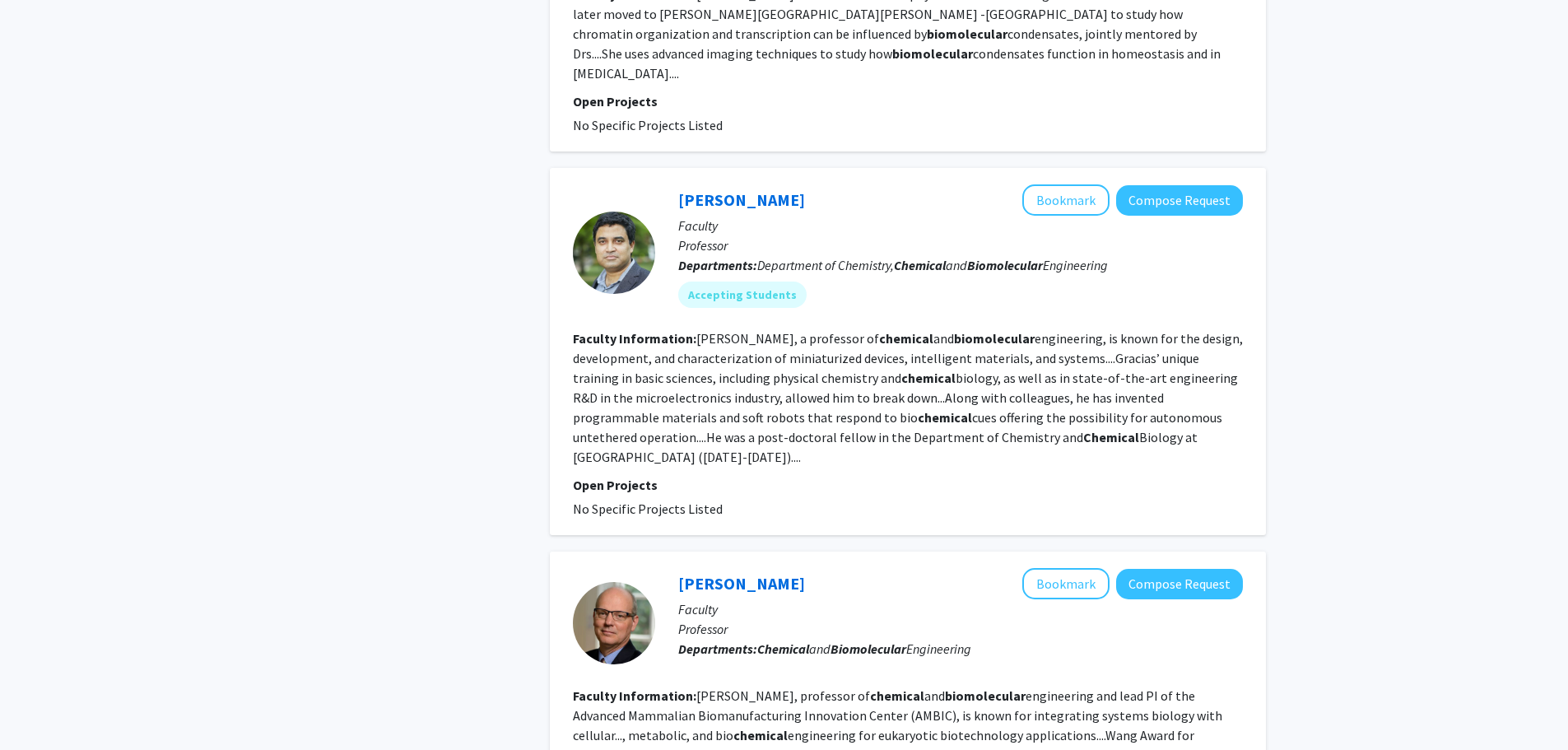
scroll to position [2788, 0]
click at [1078, 184] on button "Bookmark" at bounding box center [1066, 199] width 87 height 31
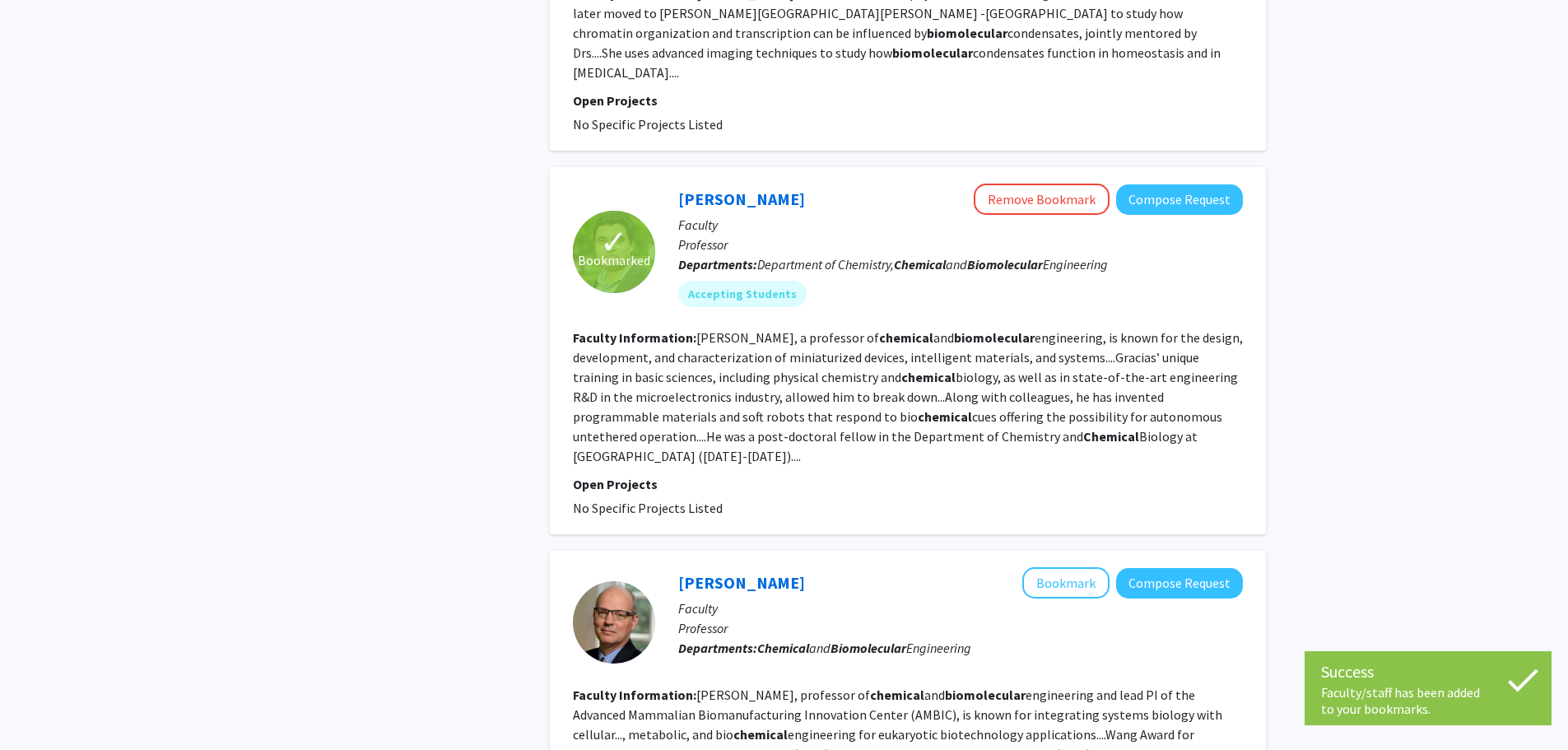
scroll to position [2894, 0]
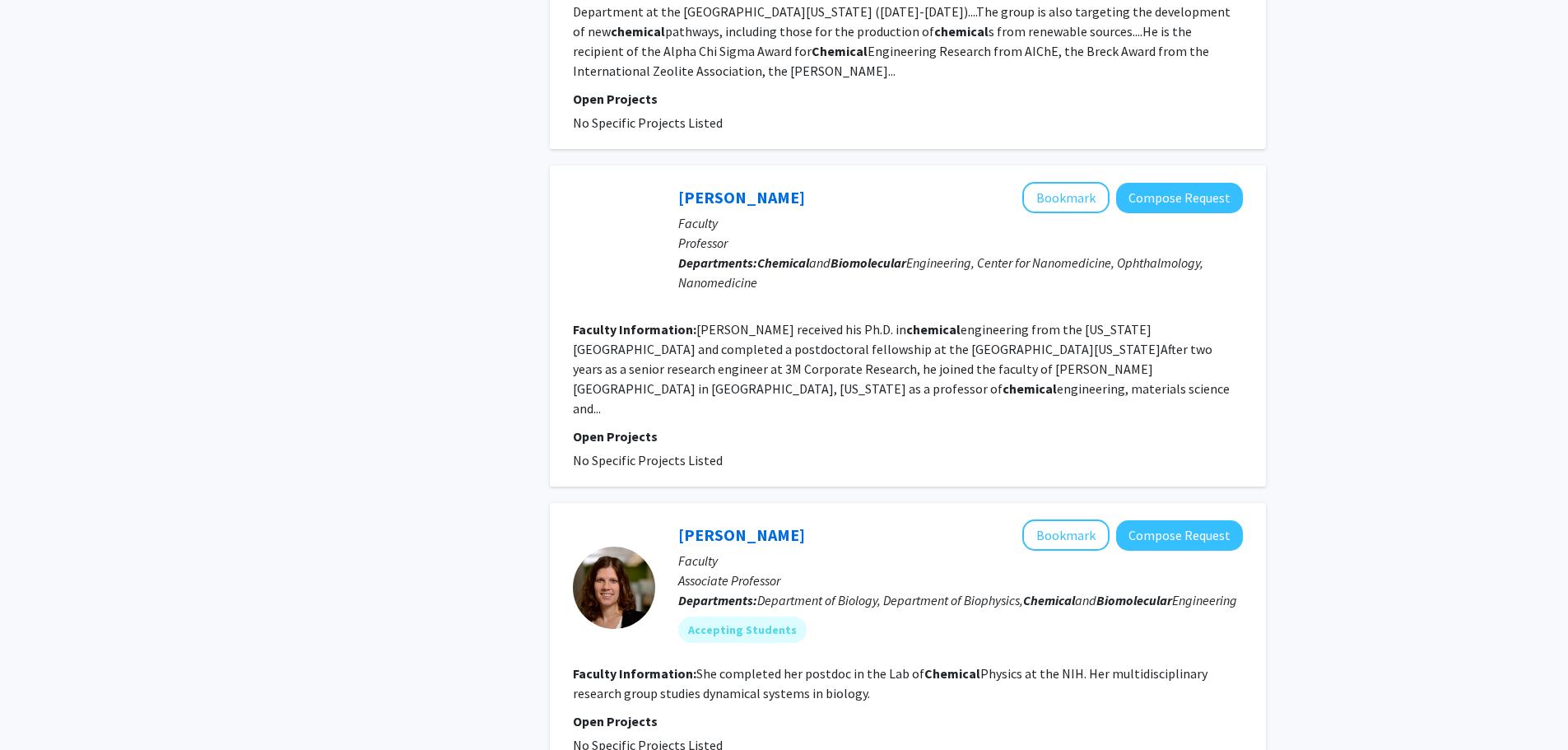
scroll to position [3553, 0]
